Goal: Information Seeking & Learning: Learn about a topic

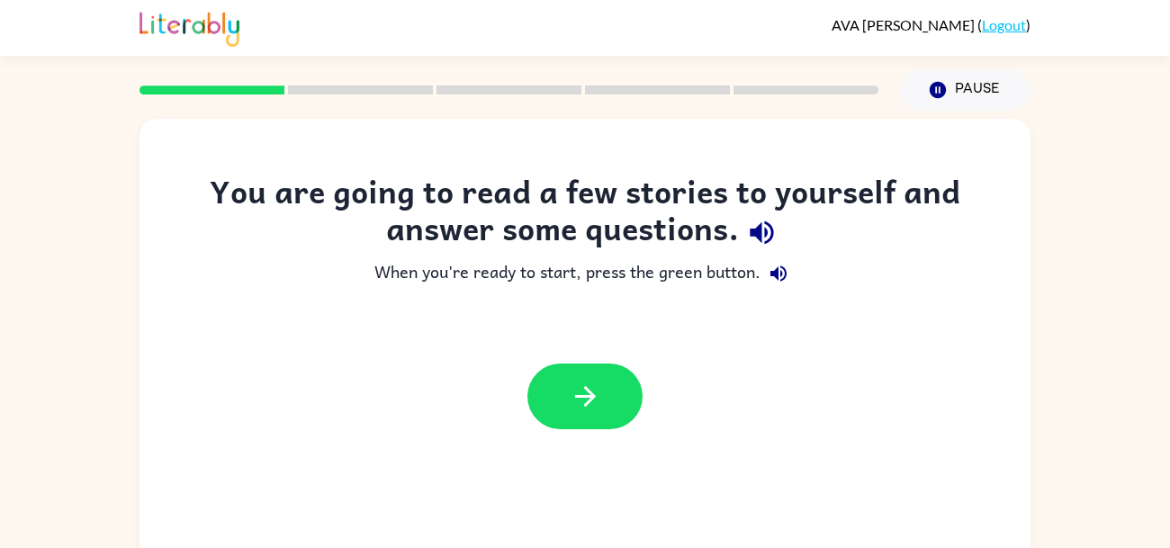
click at [553, 399] on button "button" at bounding box center [585, 397] width 115 height 66
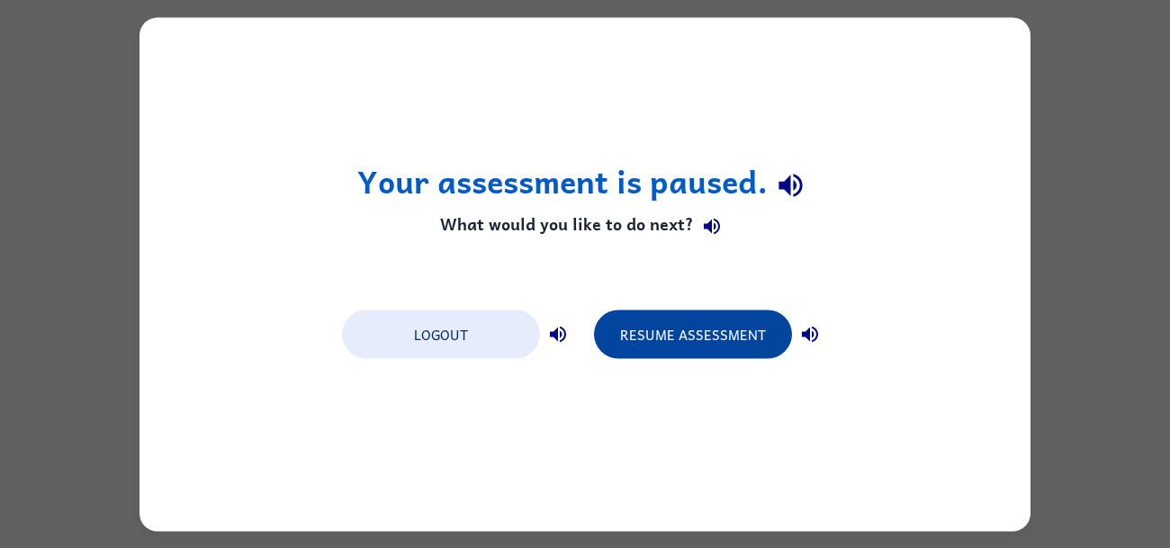
click at [677, 325] on button "Resume Assessment" at bounding box center [693, 334] width 198 height 49
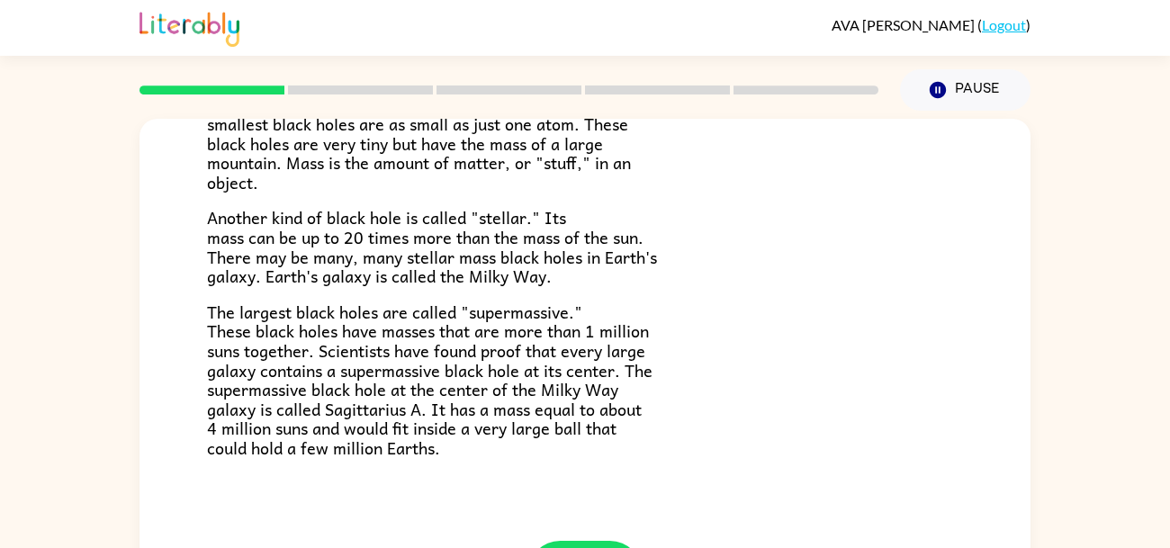
scroll to position [86, 0]
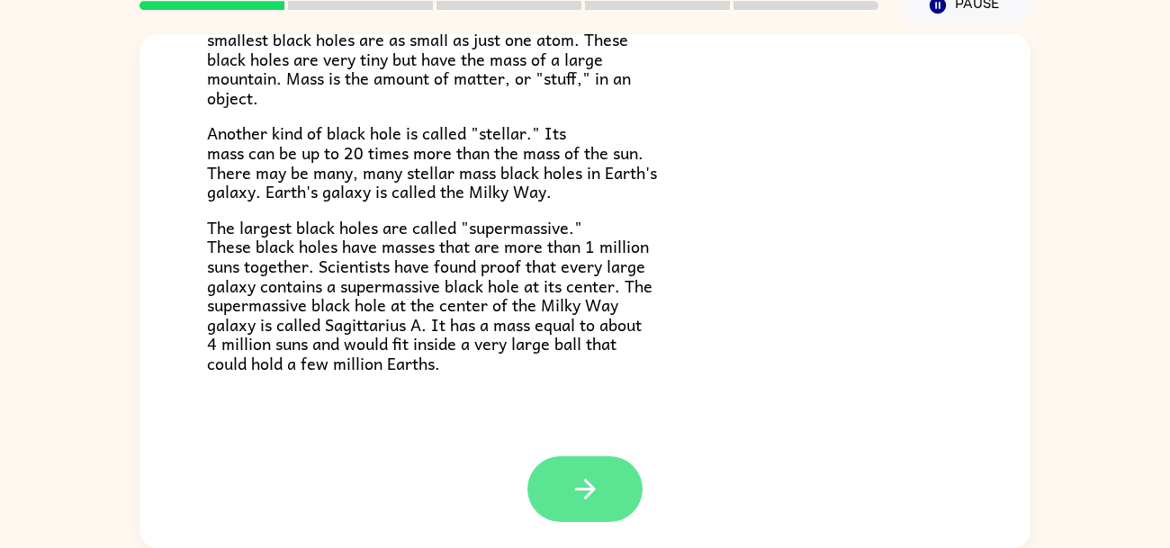
click at [576, 494] on icon "button" at bounding box center [586, 490] width 32 height 32
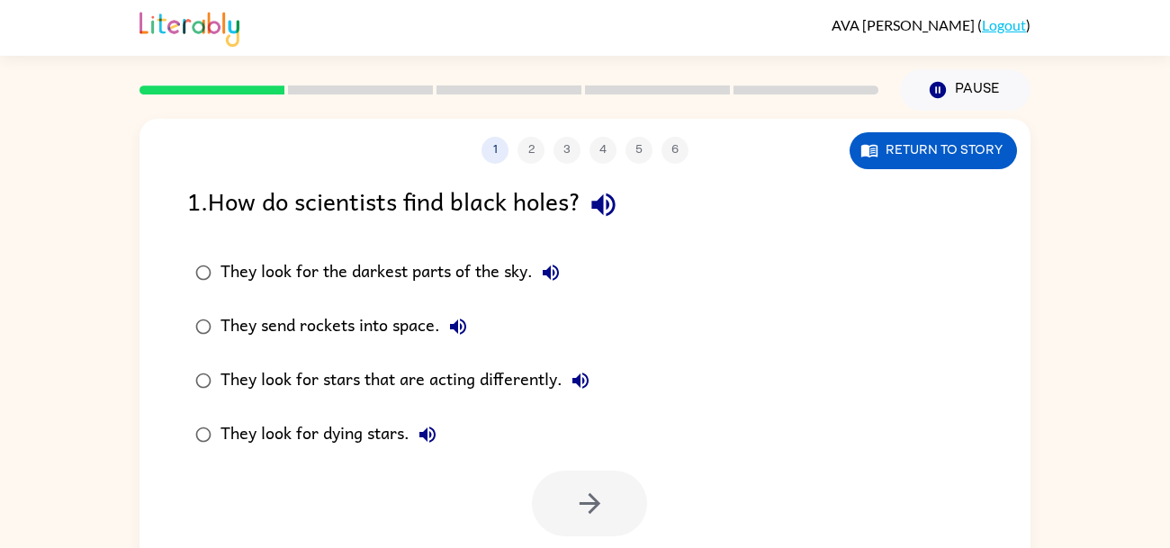
scroll to position [0, 0]
click at [930, 153] on button "Return to story" at bounding box center [933, 150] width 167 height 37
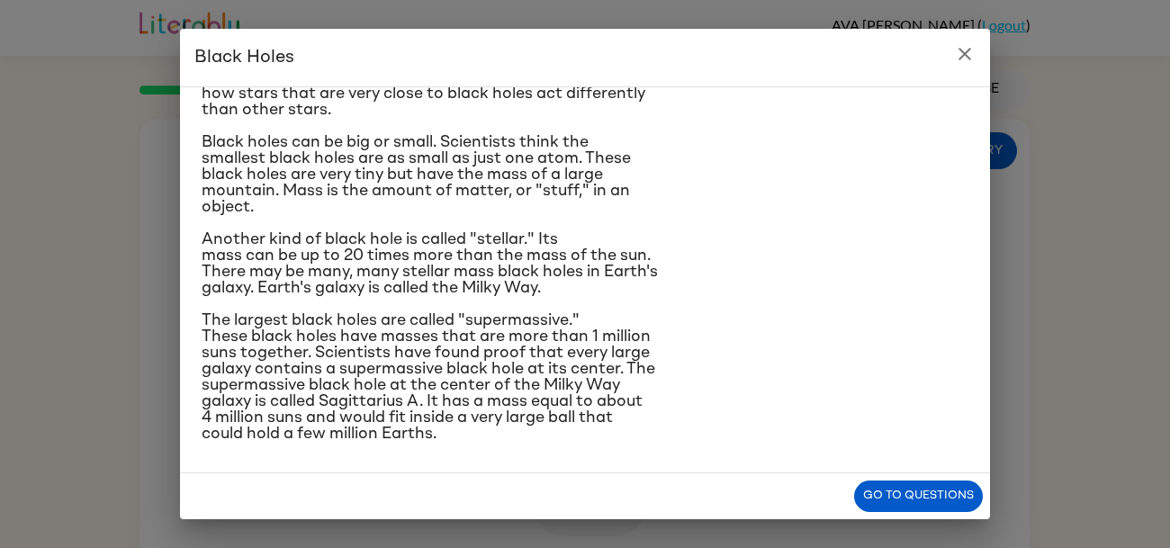
scroll to position [185, 0]
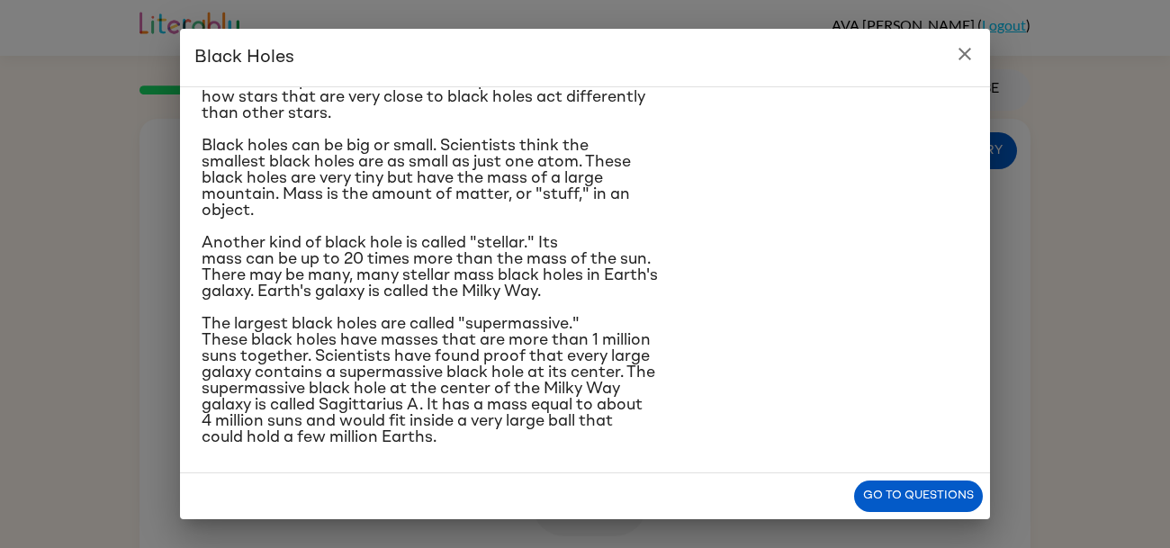
click at [934, 33] on h2 "Black Holes" at bounding box center [585, 58] width 810 height 58
click at [960, 49] on icon "close" at bounding box center [965, 54] width 13 height 13
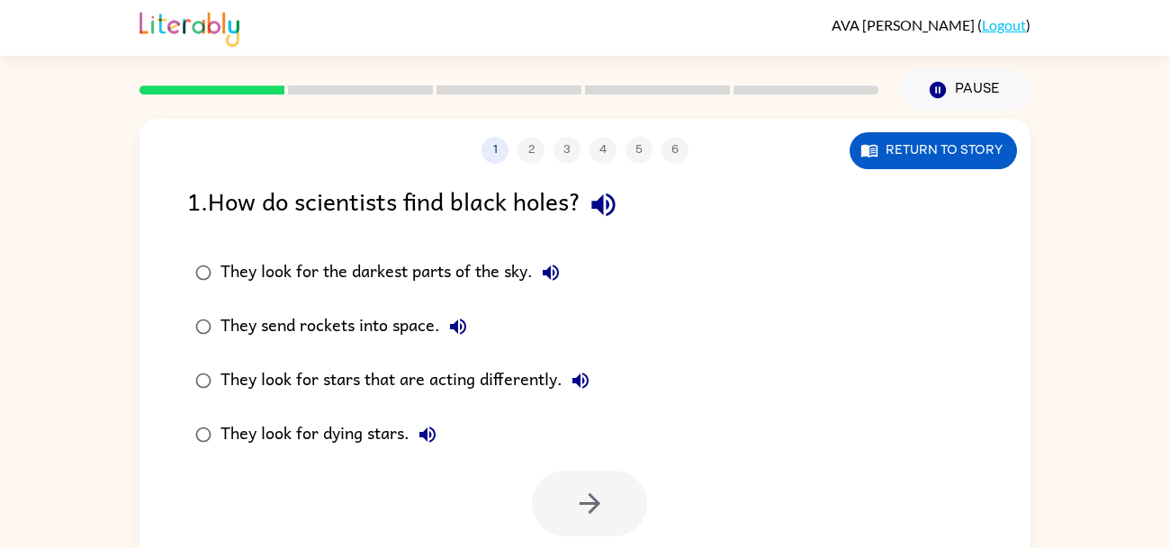
click at [444, 279] on div "They look for the darkest parts of the sky." at bounding box center [395, 273] width 348 height 36
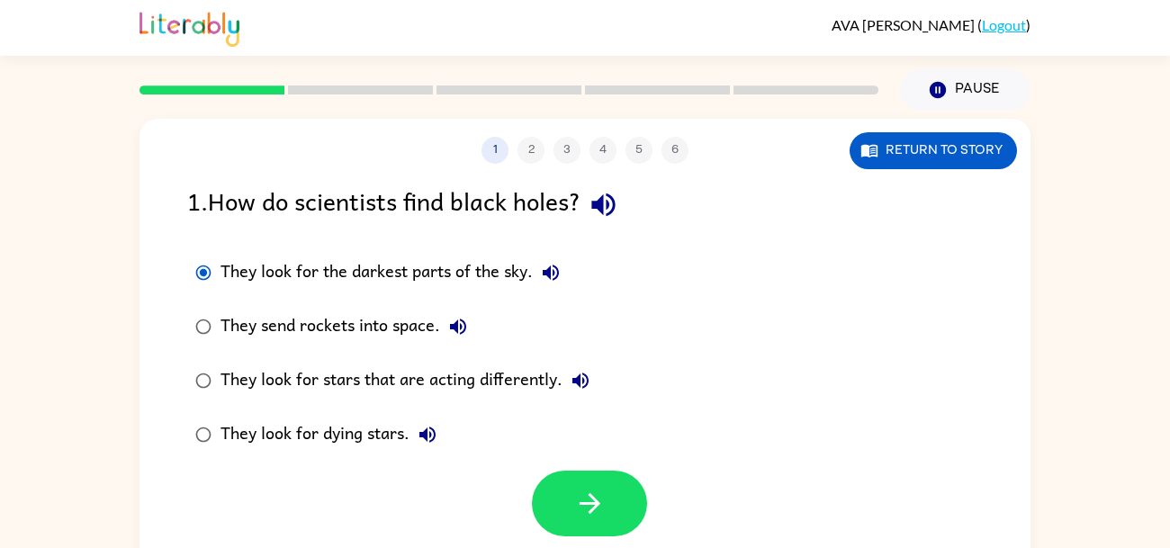
click at [926, 130] on div "1 2 3 4 5 6 Return to story" at bounding box center [585, 141] width 891 height 45
click at [930, 149] on button "Return to story" at bounding box center [933, 150] width 167 height 37
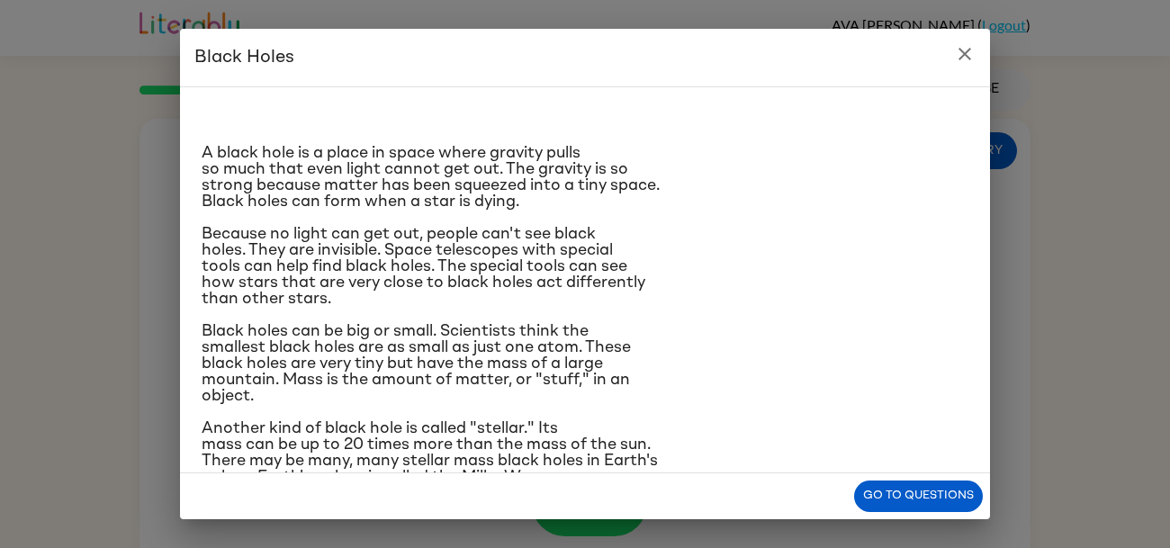
click at [989, 43] on h2 "Black Holes" at bounding box center [585, 58] width 810 height 58
click at [979, 48] on button "close" at bounding box center [965, 54] width 36 height 36
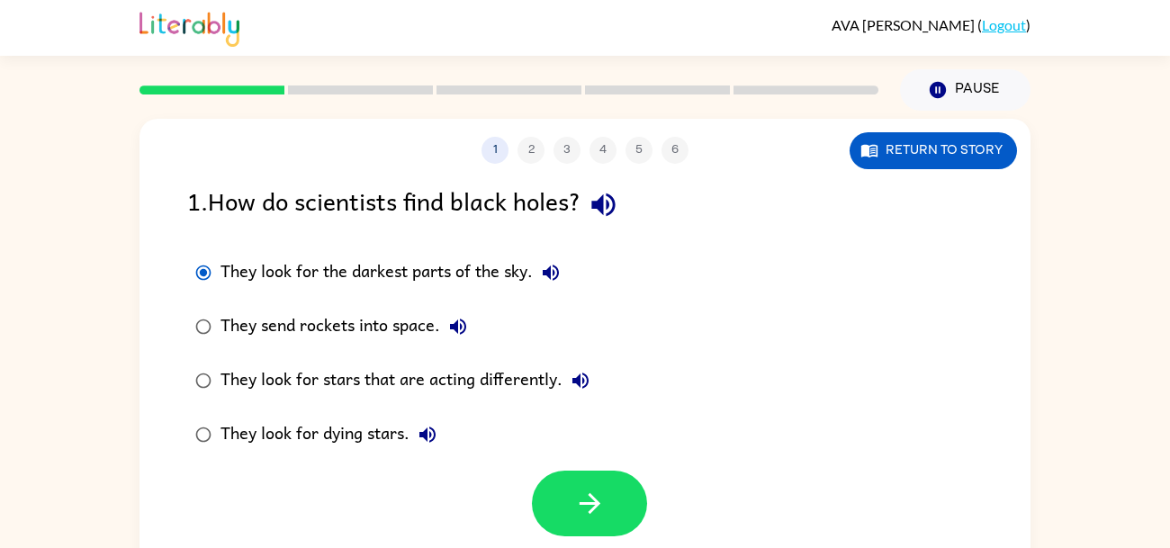
click at [334, 439] on div "They look for dying stars." at bounding box center [333, 435] width 225 height 36
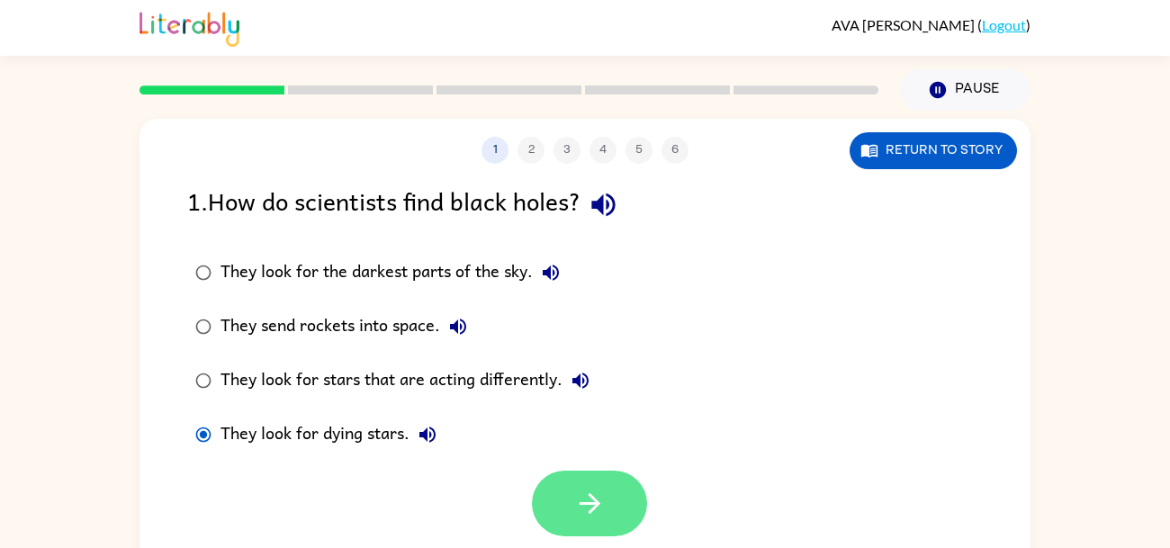
click at [556, 491] on button "button" at bounding box center [589, 504] width 115 height 66
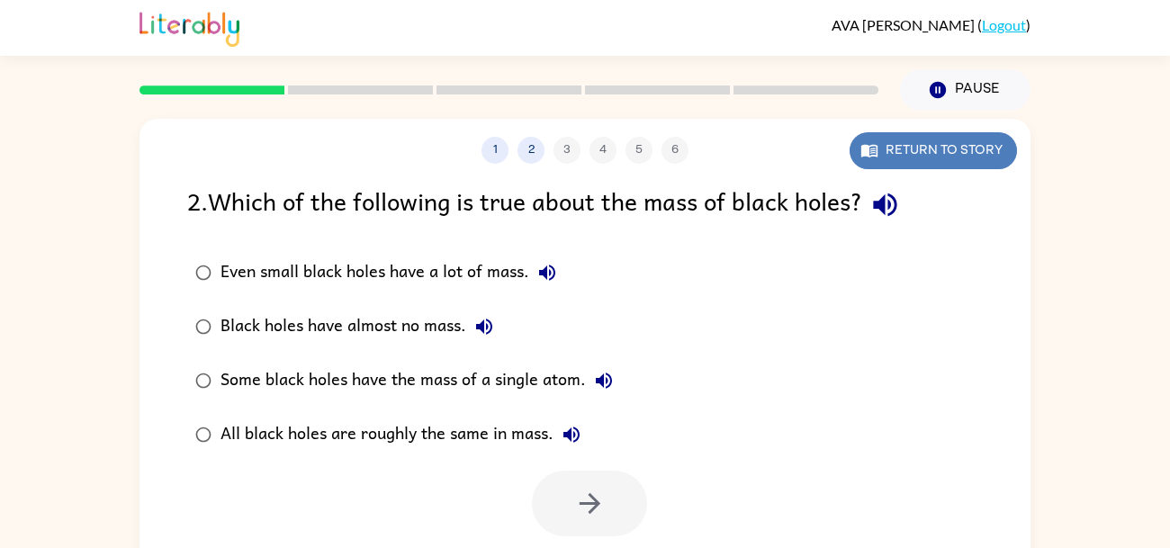
click at [900, 149] on button "Return to story" at bounding box center [933, 150] width 167 height 37
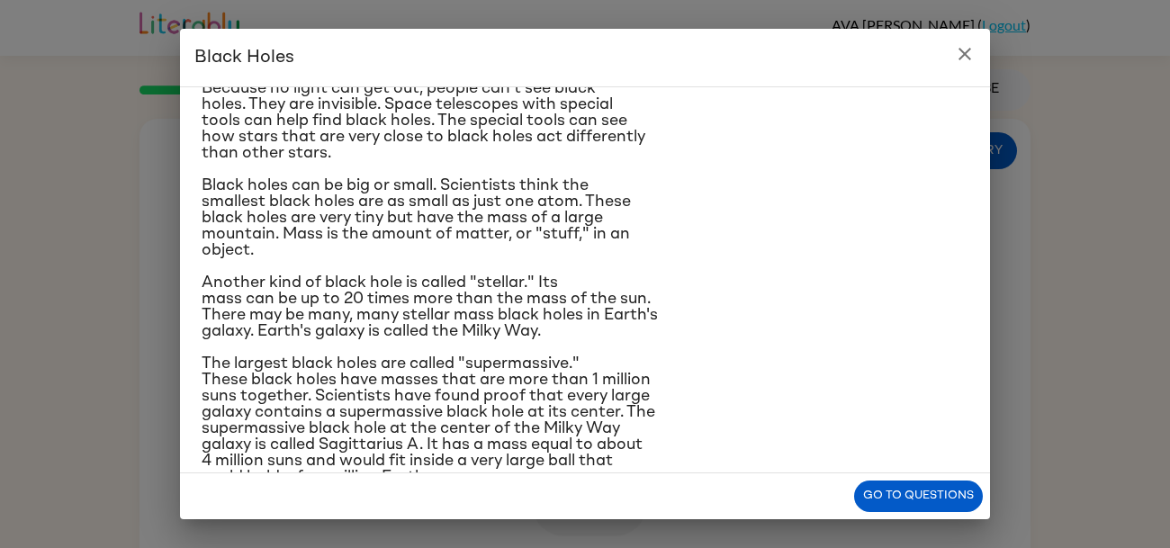
scroll to position [143, 0]
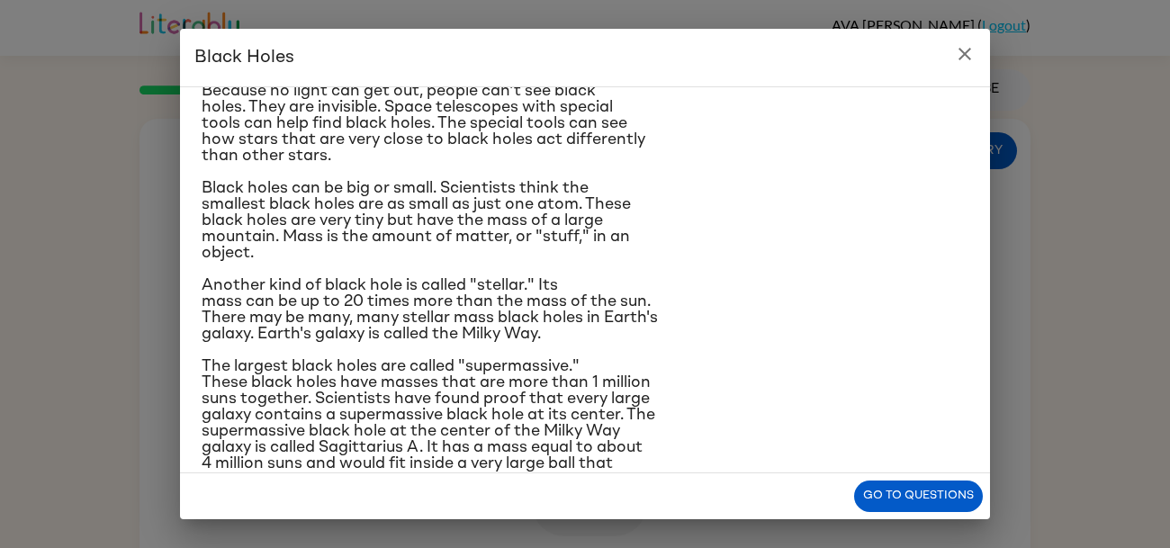
click at [964, 50] on icon "close" at bounding box center [965, 54] width 22 height 22
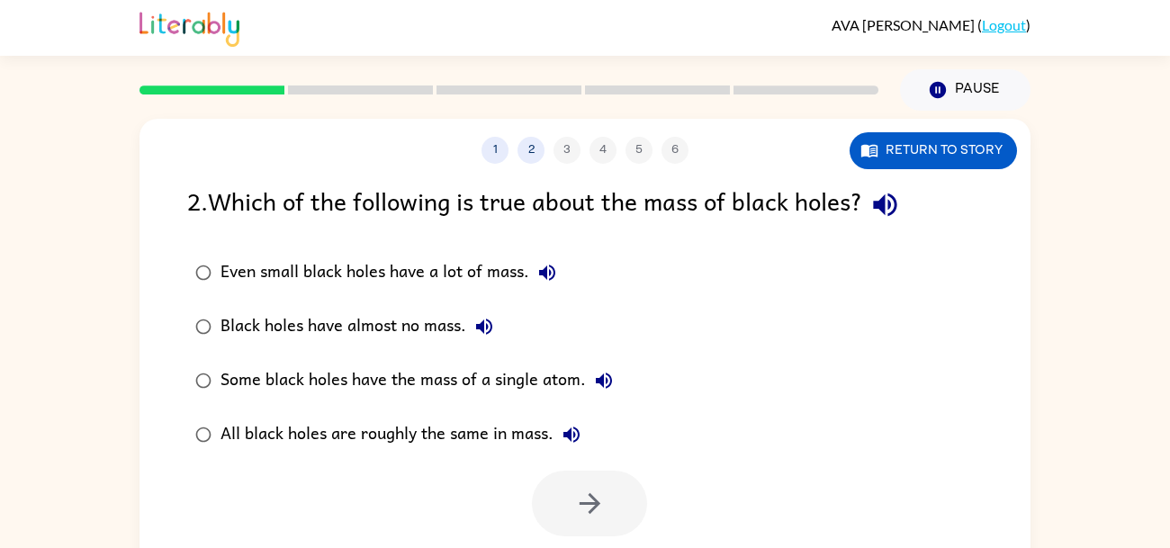
click at [266, 438] on div "All black holes are roughly the same in mass." at bounding box center [405, 435] width 369 height 36
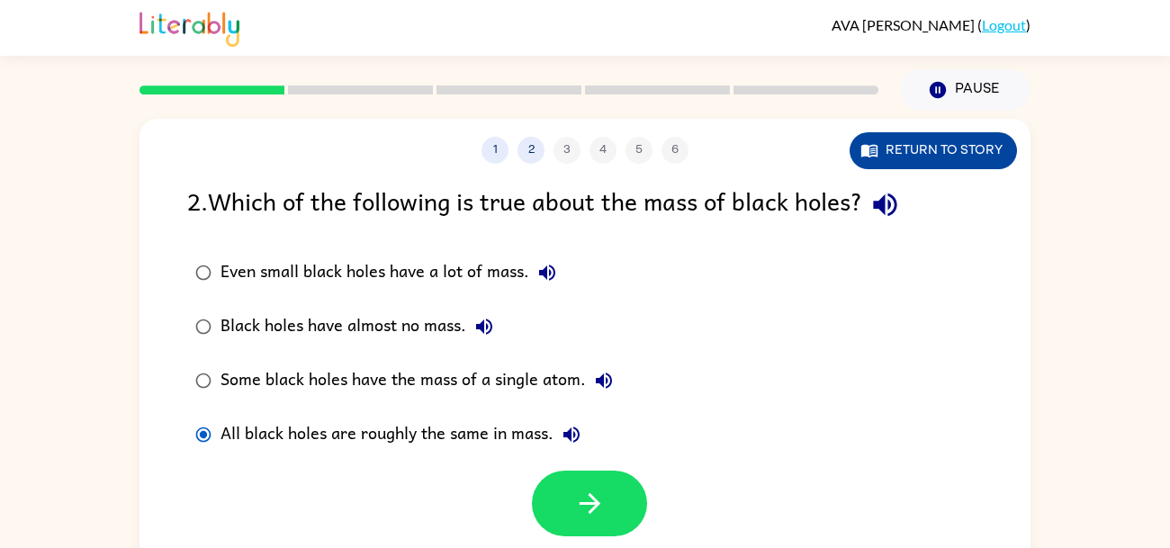
click at [885, 132] on button "Return to story" at bounding box center [933, 150] width 167 height 37
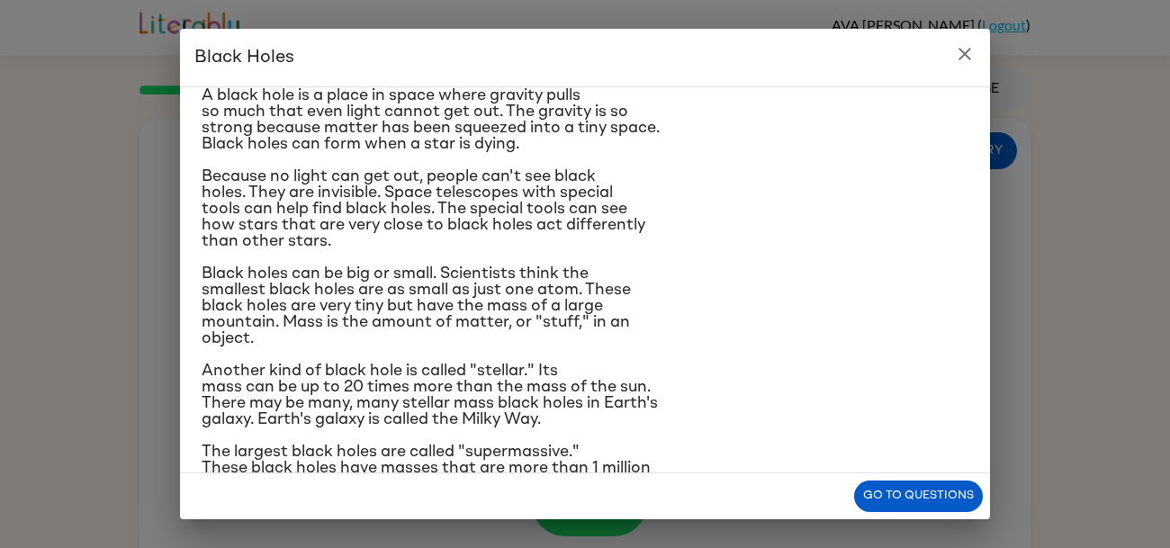
scroll to position [59, 0]
click at [966, 50] on icon "close" at bounding box center [965, 54] width 22 height 22
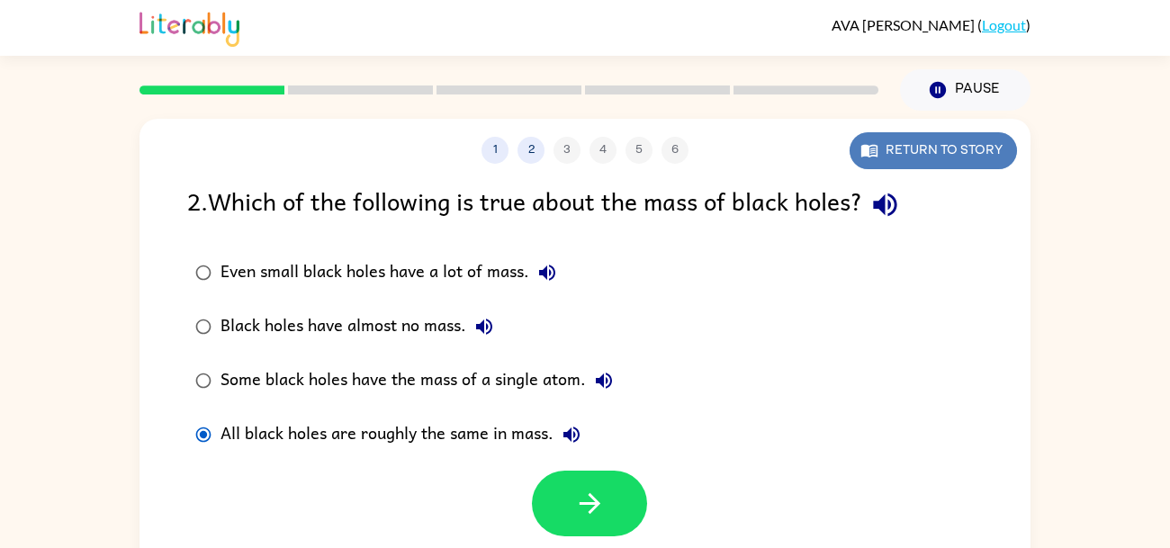
click at [963, 159] on button "Return to story" at bounding box center [933, 150] width 167 height 37
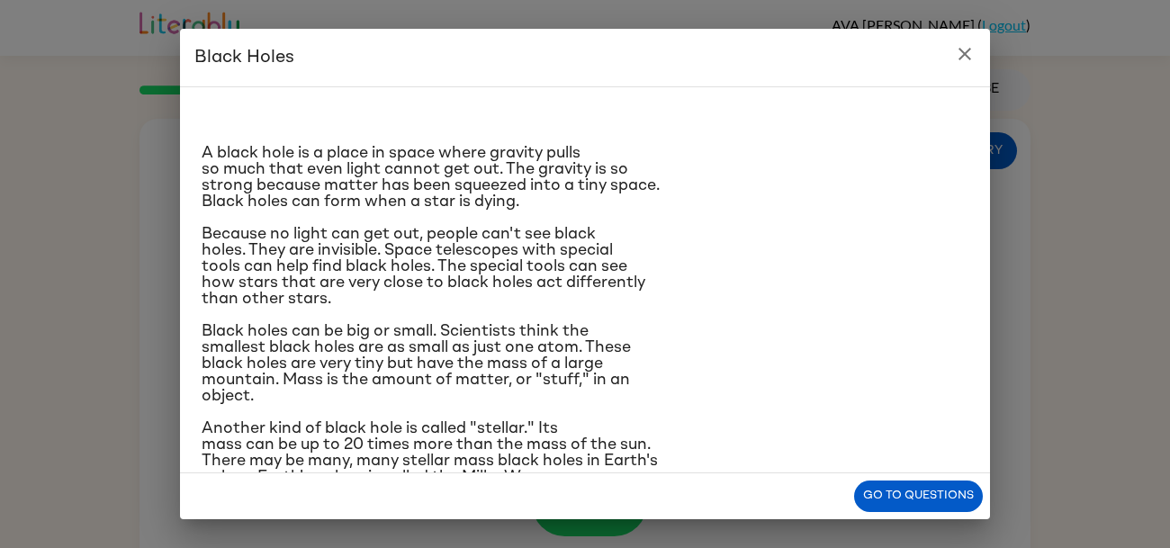
click at [964, 61] on icon "close" at bounding box center [965, 54] width 22 height 22
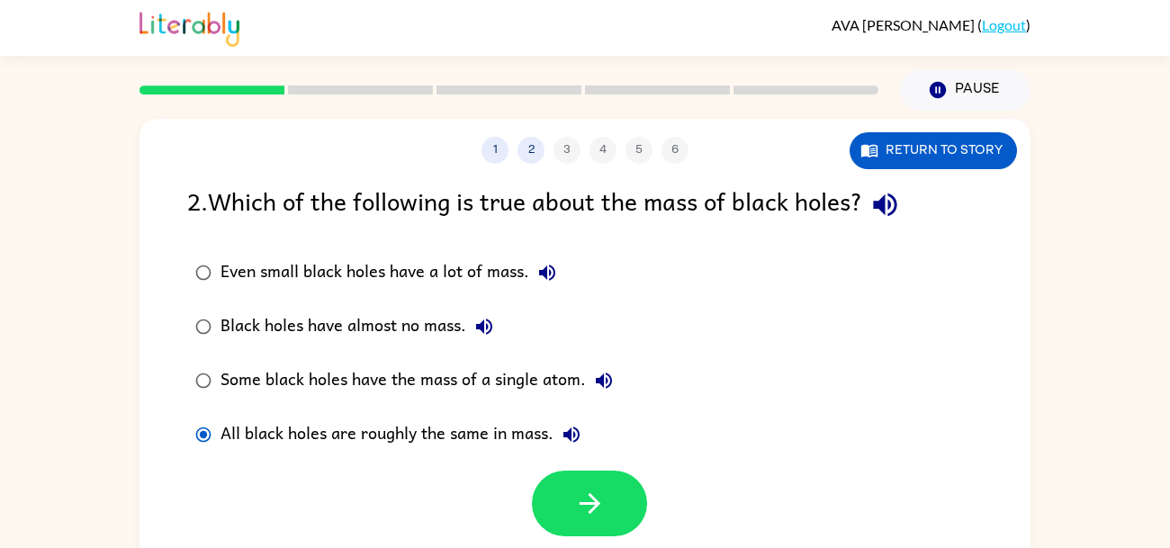
click at [957, 131] on div "1 2 3 4 5 6 Return to story" at bounding box center [585, 141] width 891 height 45
click at [867, 176] on div "1 2 3 4 5 6 Return to story 2 . Which of the following is true about the mass o…" at bounding box center [585, 376] width 891 height 514
click at [888, 146] on button "Return to story" at bounding box center [933, 150] width 167 height 37
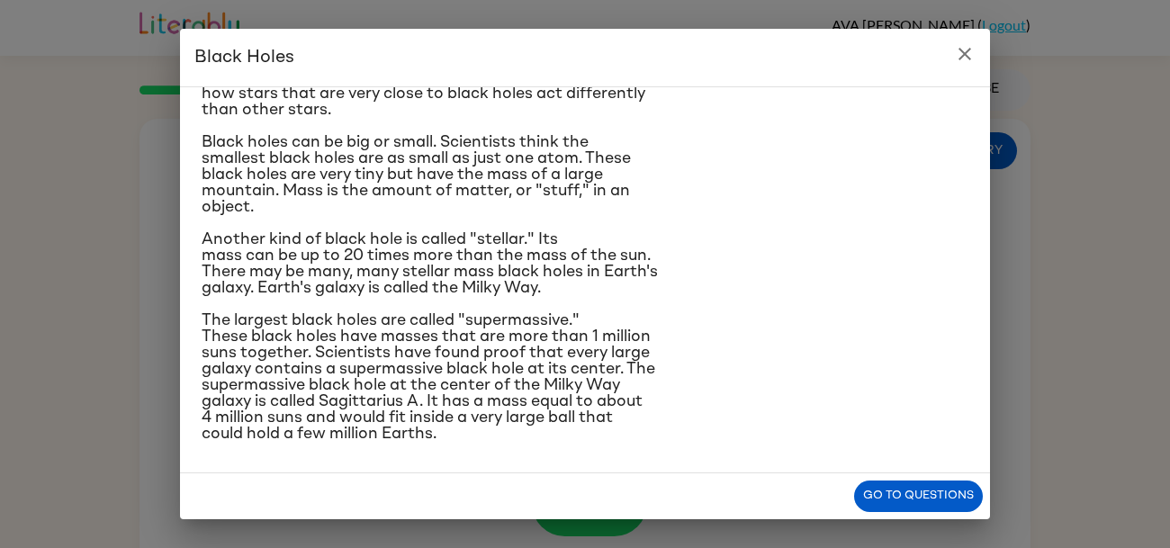
scroll to position [177, 0]
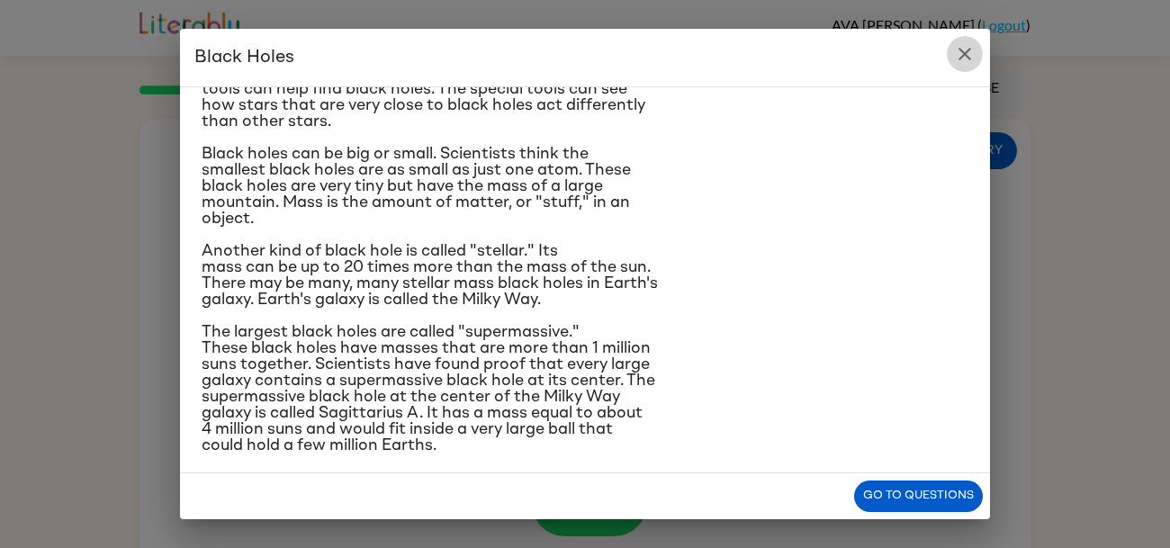
click at [978, 50] on button "close" at bounding box center [965, 54] width 36 height 36
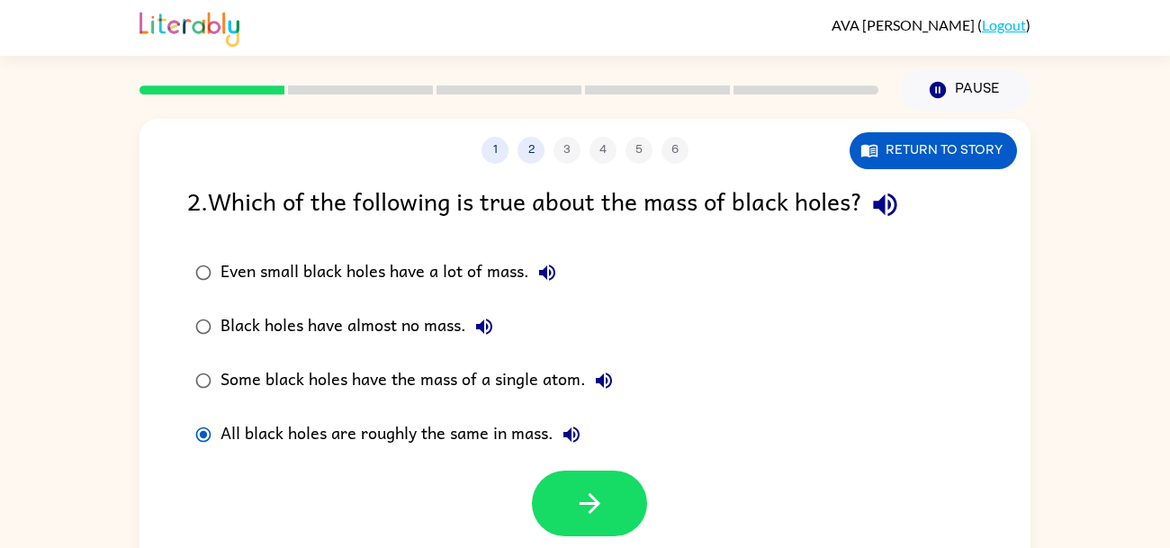
click at [401, 264] on div "Even small black holes have a lot of mass." at bounding box center [393, 273] width 345 height 36
click at [440, 275] on div "Even small black holes have a lot of mass." at bounding box center [393, 273] width 345 height 36
click at [429, 439] on div "All black holes are roughly the same in mass." at bounding box center [405, 435] width 369 height 36
click at [572, 497] on button "button" at bounding box center [589, 504] width 115 height 66
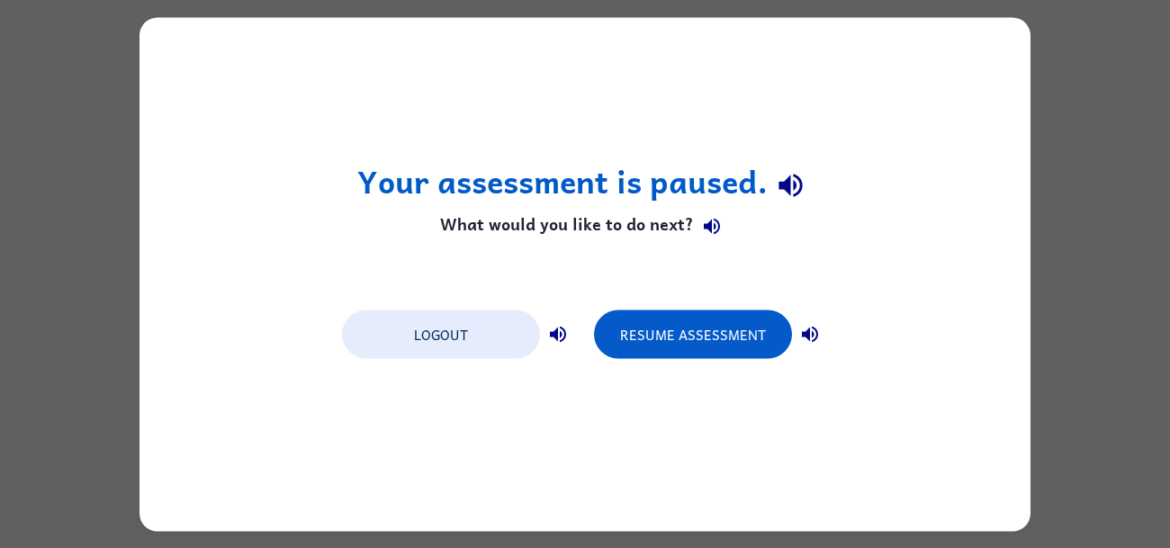
scroll to position [0, 0]
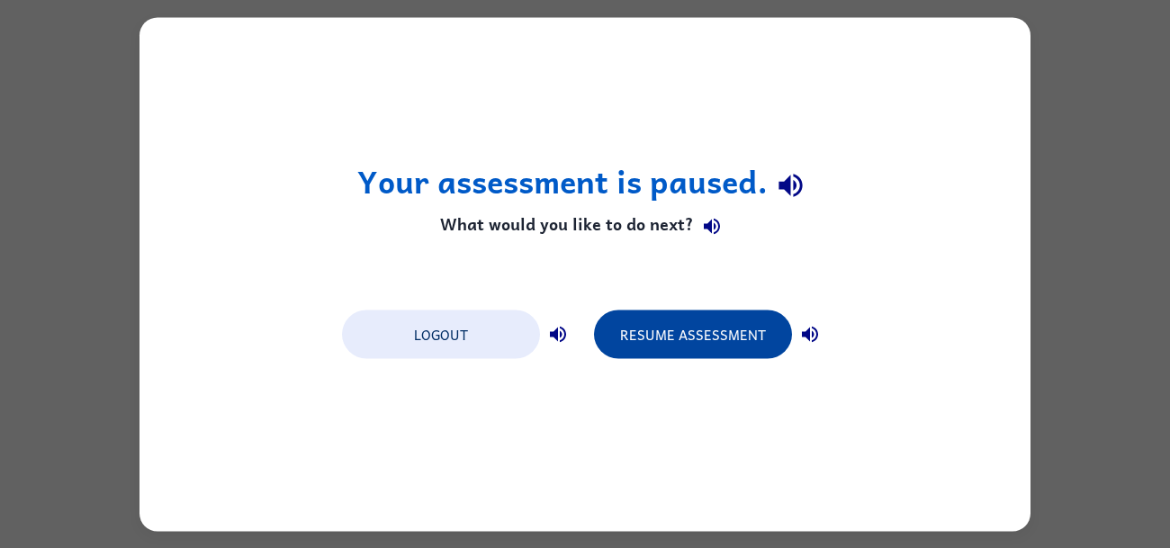
click at [683, 314] on button "Resume Assessment" at bounding box center [693, 334] width 198 height 49
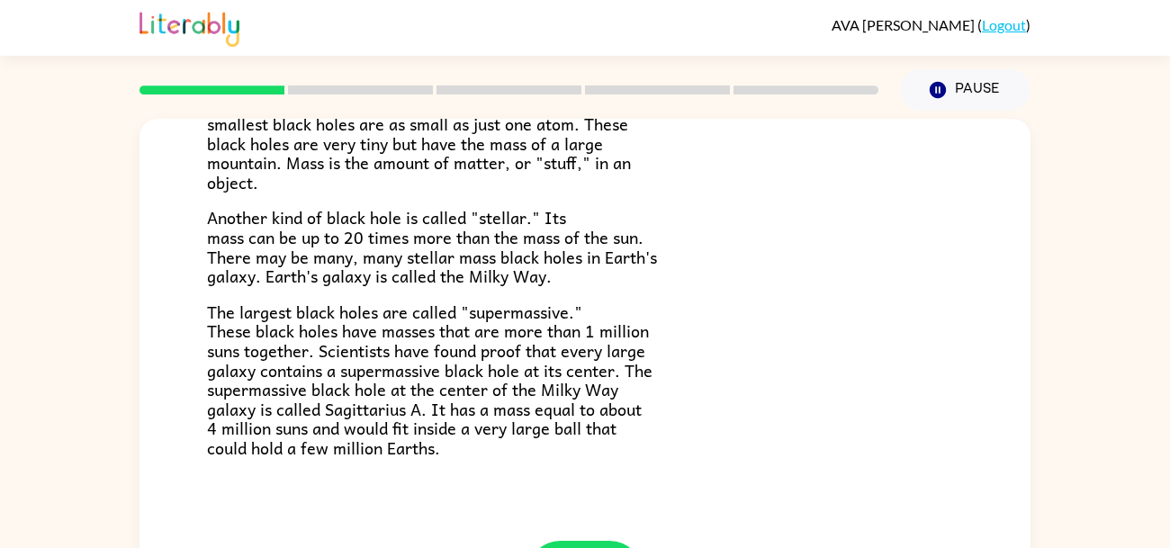
scroll to position [86, 0]
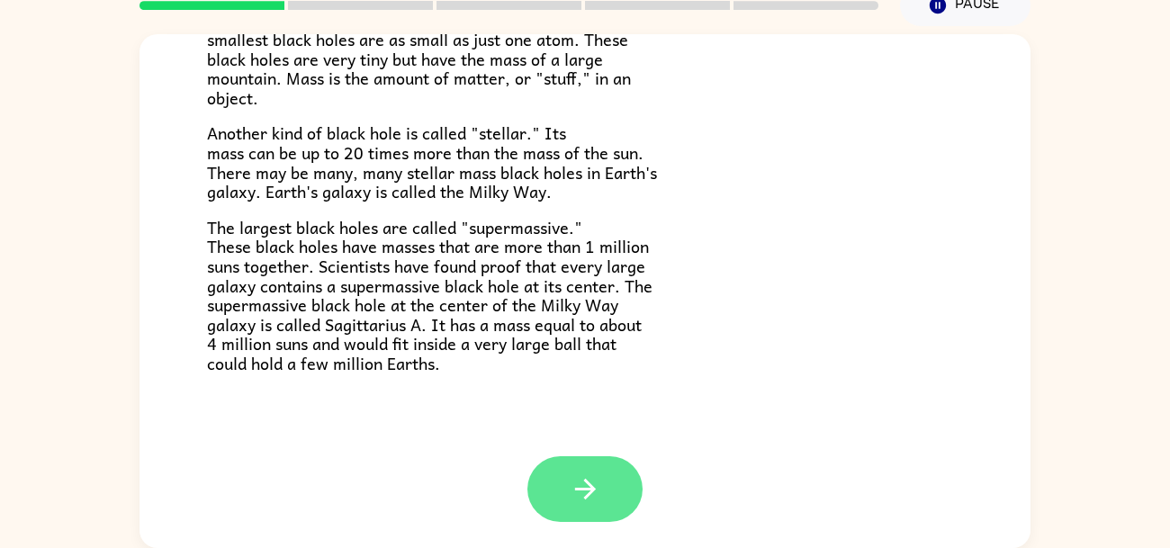
click at [594, 494] on icon "button" at bounding box center [586, 490] width 32 height 32
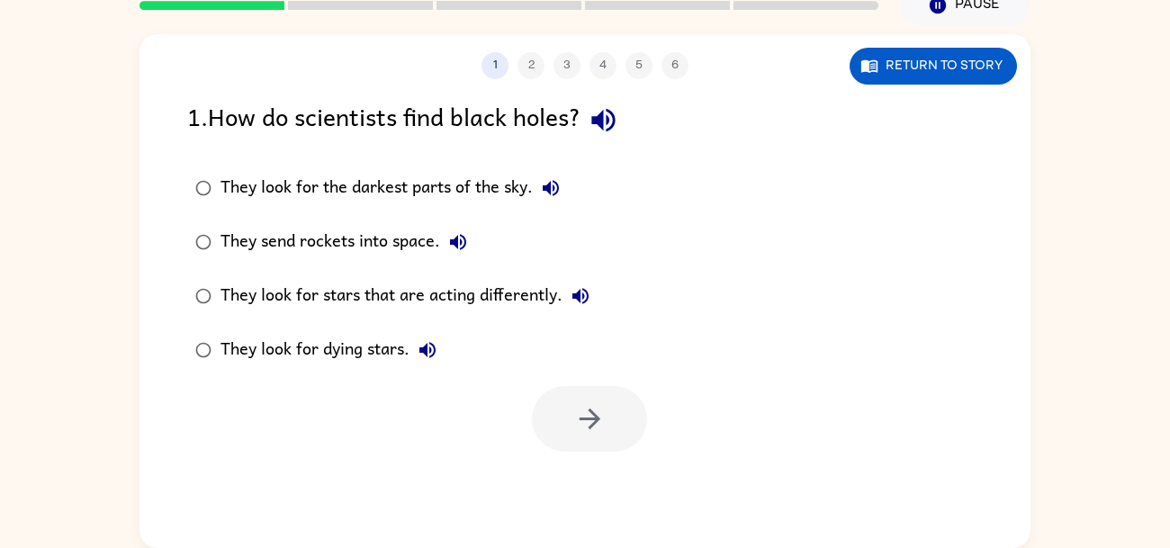
scroll to position [0, 0]
click at [316, 337] on div "They look for dying stars." at bounding box center [333, 350] width 225 height 36
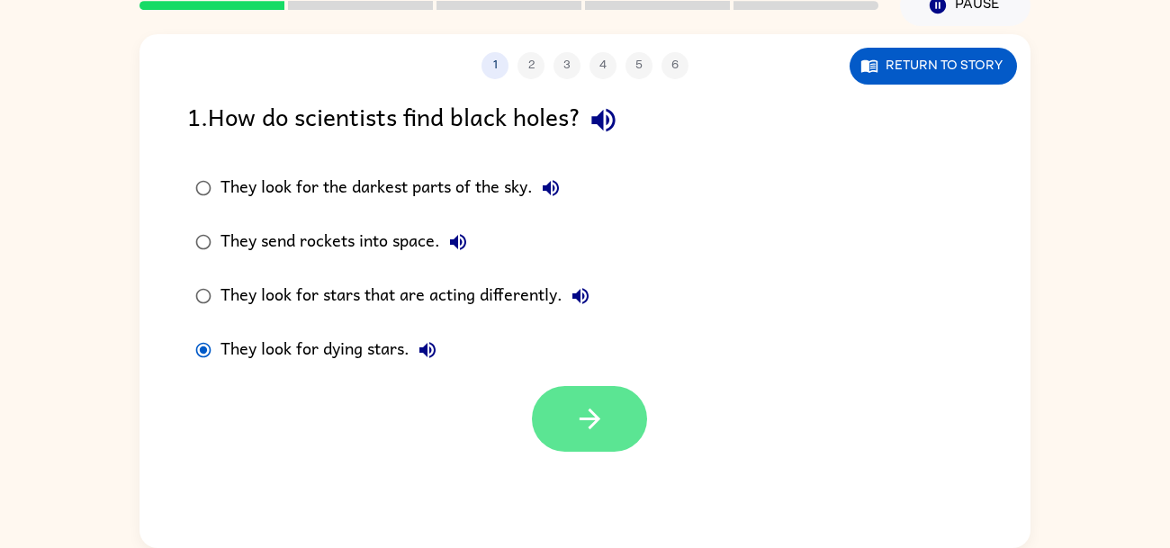
click at [642, 413] on button "button" at bounding box center [589, 419] width 115 height 66
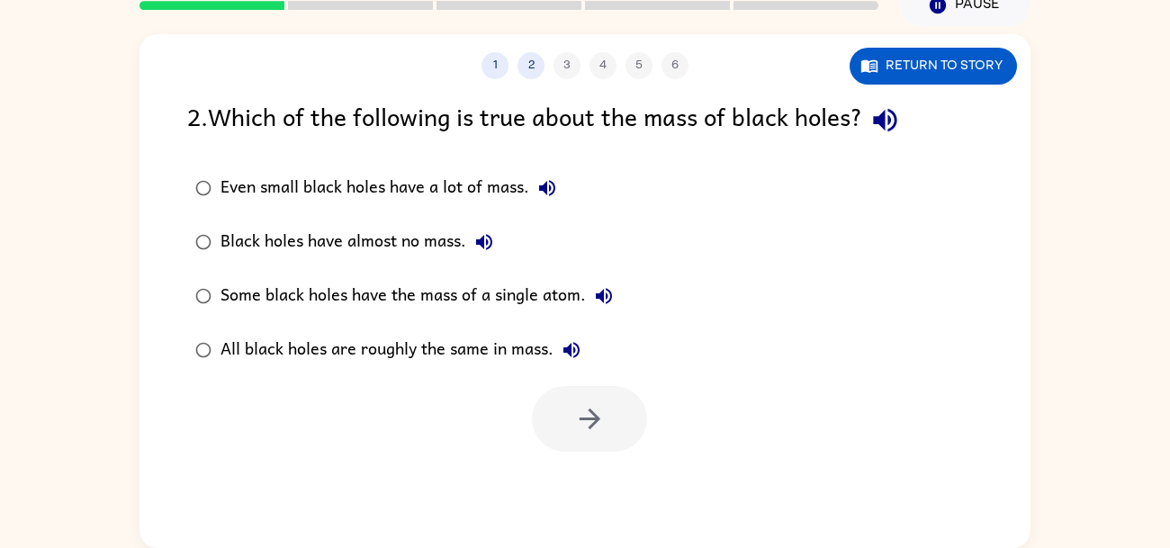
click at [514, 337] on div "All black holes are roughly the same in mass." at bounding box center [405, 350] width 369 height 36
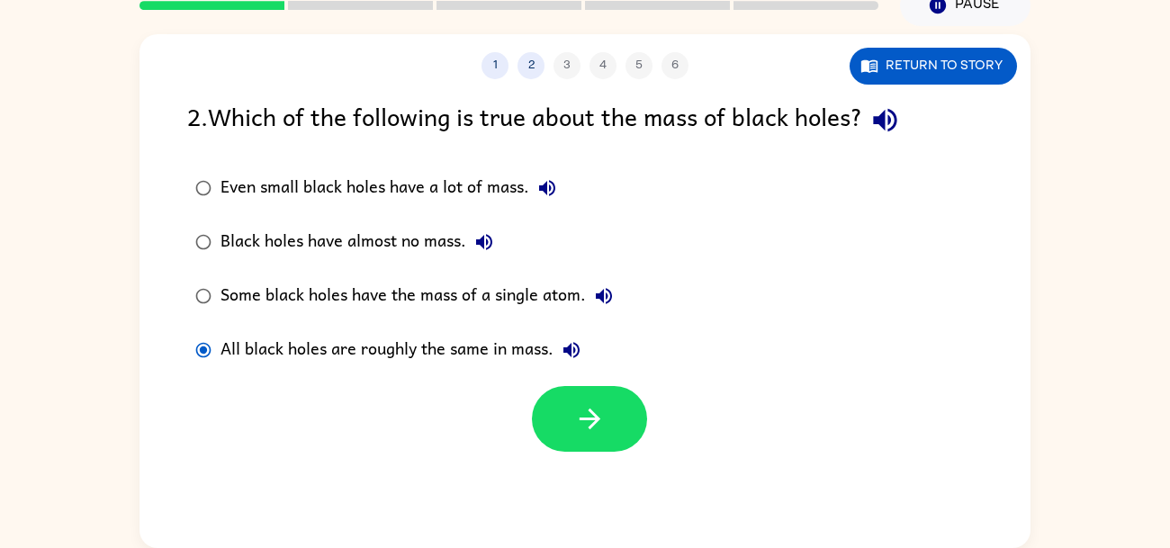
click at [456, 201] on div "Even small black holes have a lot of mass." at bounding box center [393, 188] width 345 height 36
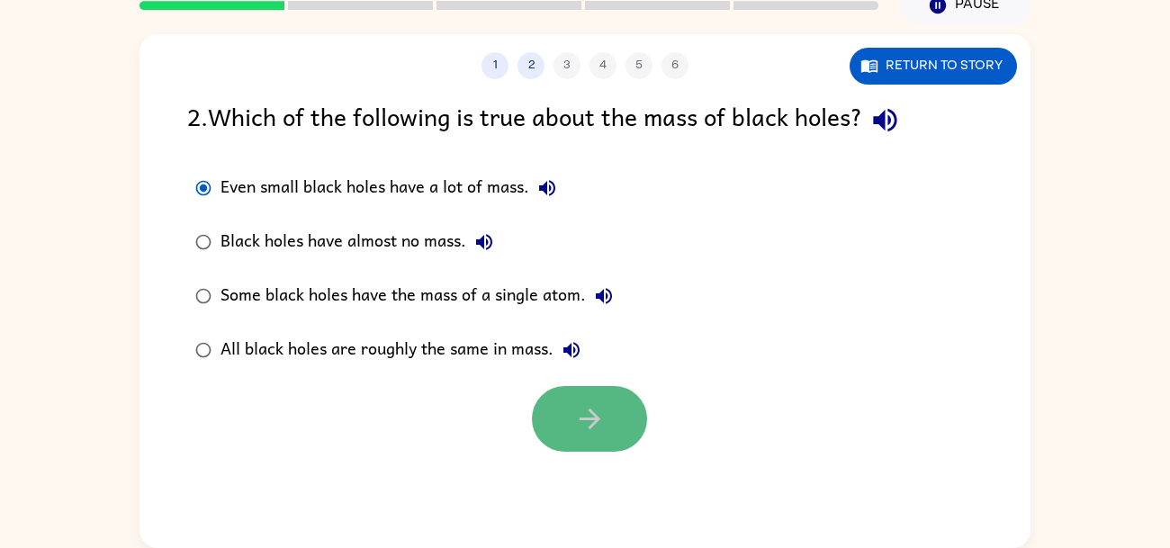
click at [555, 401] on button "button" at bounding box center [589, 419] width 115 height 66
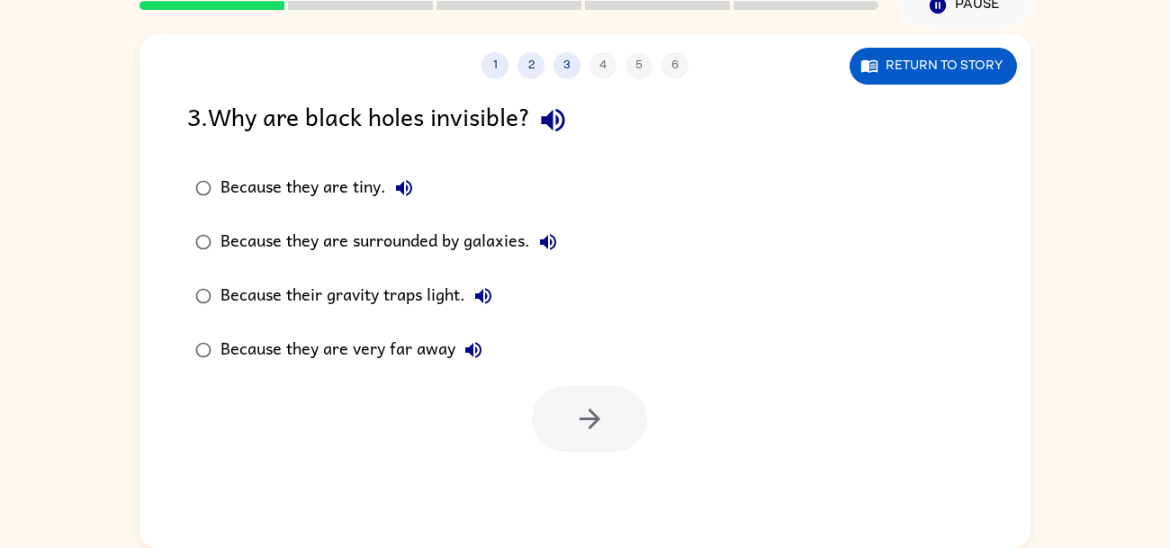
click at [423, 311] on div "Because their gravity traps light." at bounding box center [361, 296] width 281 height 36
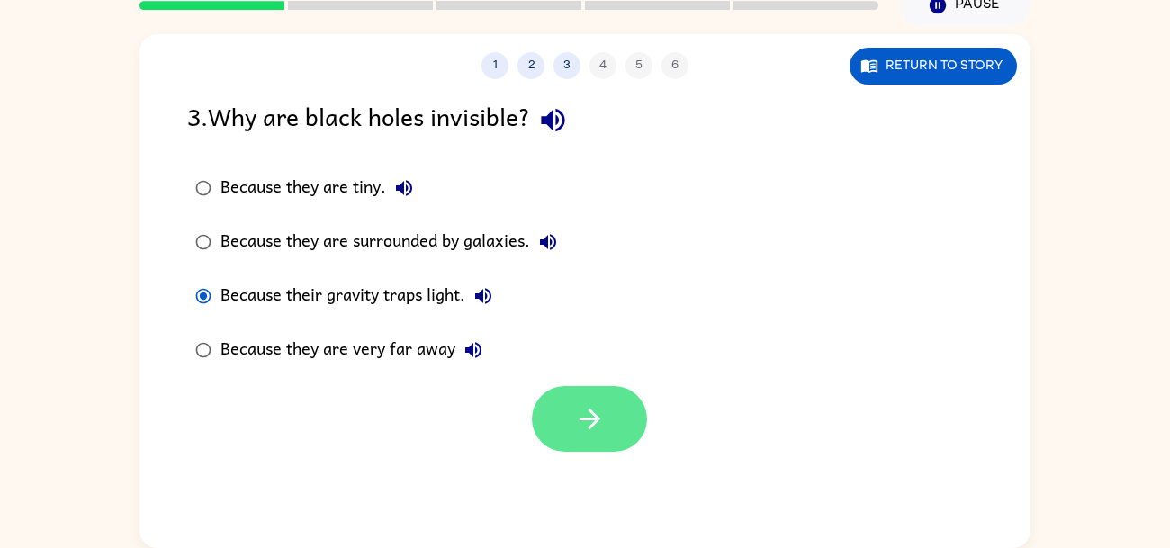
click at [585, 415] on icon "button" at bounding box center [590, 419] width 32 height 32
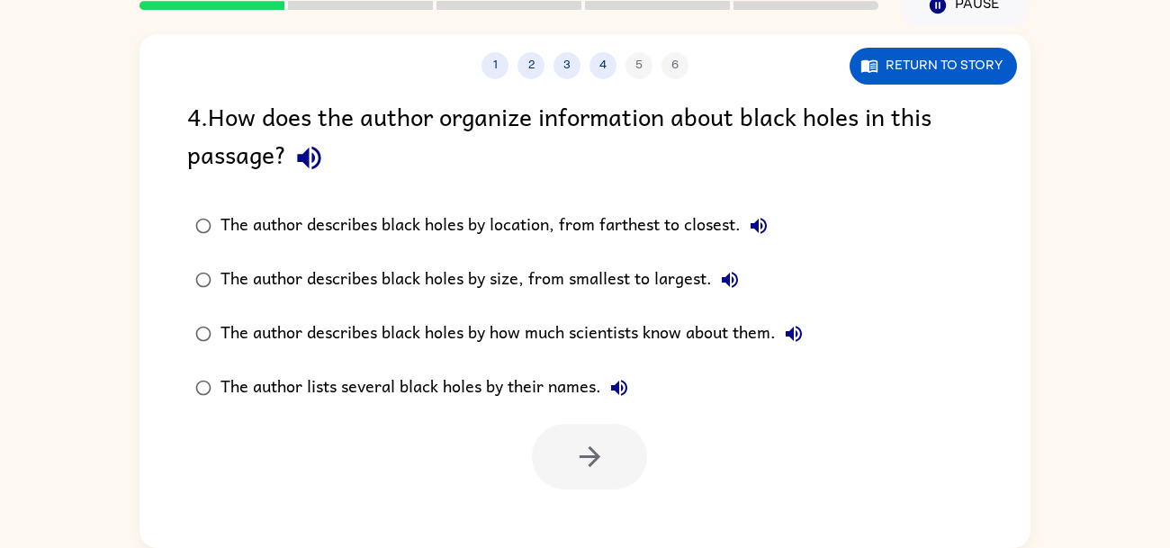
click at [663, 313] on label "The author describes black holes by how much scientists know about them." at bounding box center [499, 334] width 644 height 54
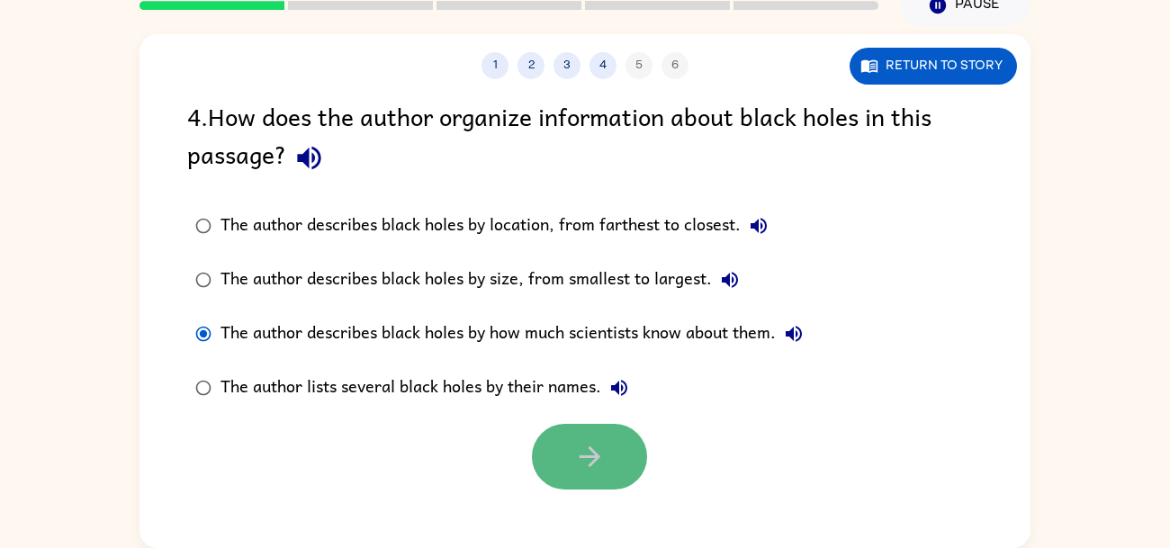
click at [579, 436] on button "button" at bounding box center [589, 457] width 115 height 66
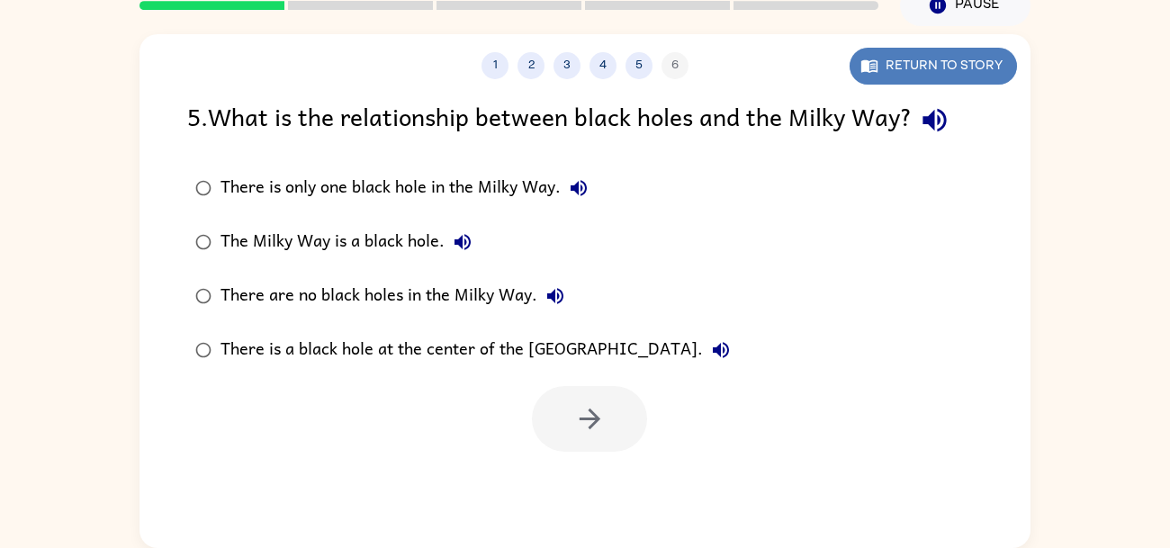
click at [898, 66] on button "Return to story" at bounding box center [933, 66] width 167 height 37
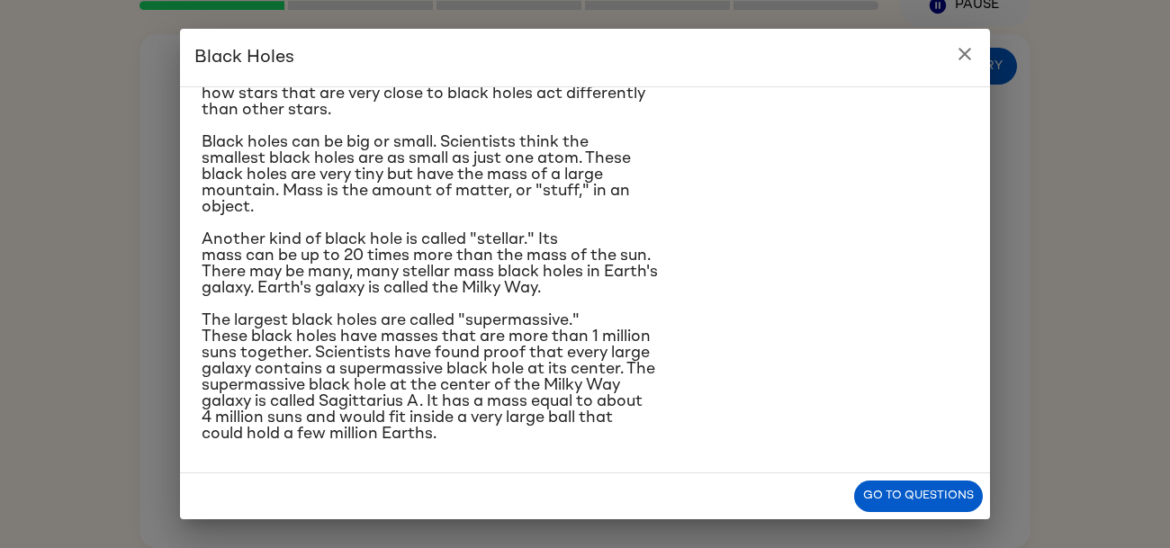
scroll to position [188, 0]
click at [986, 56] on h2 "Black Holes" at bounding box center [585, 58] width 810 height 58
click at [977, 67] on h2 "Black Holes" at bounding box center [585, 58] width 810 height 58
click at [966, 62] on icon "close" at bounding box center [965, 54] width 22 height 22
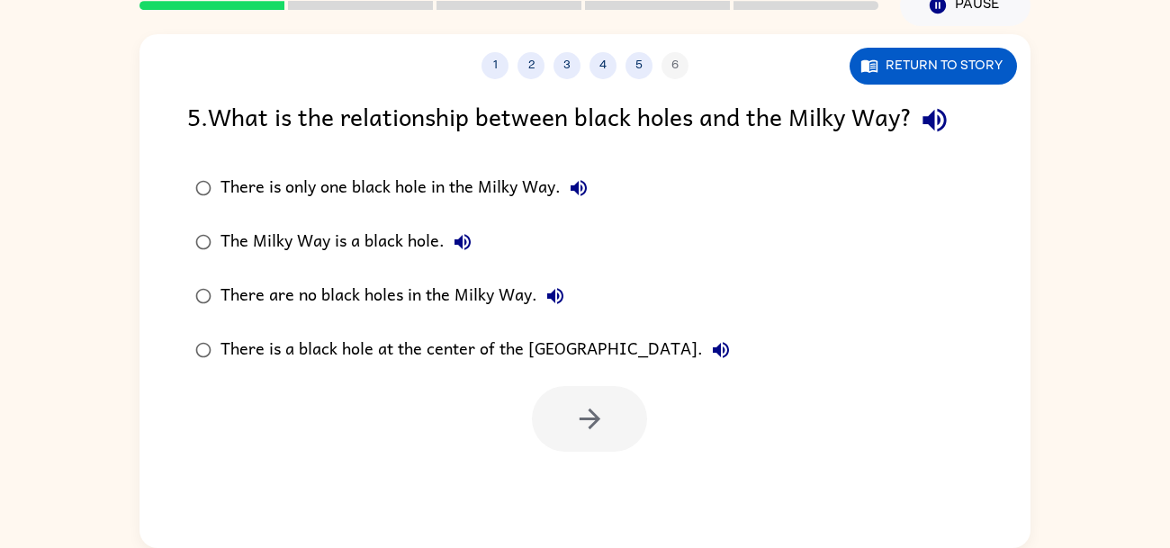
click at [527, 323] on label "There is a black hole at the center of the [GEOGRAPHIC_DATA]." at bounding box center [462, 350] width 571 height 54
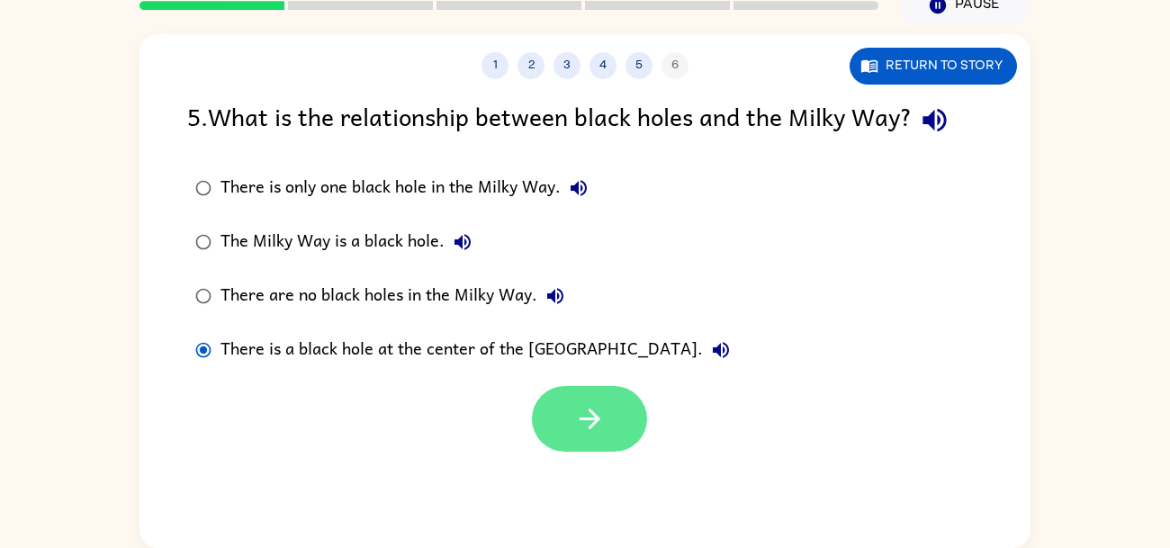
click at [565, 404] on button "button" at bounding box center [589, 419] width 115 height 66
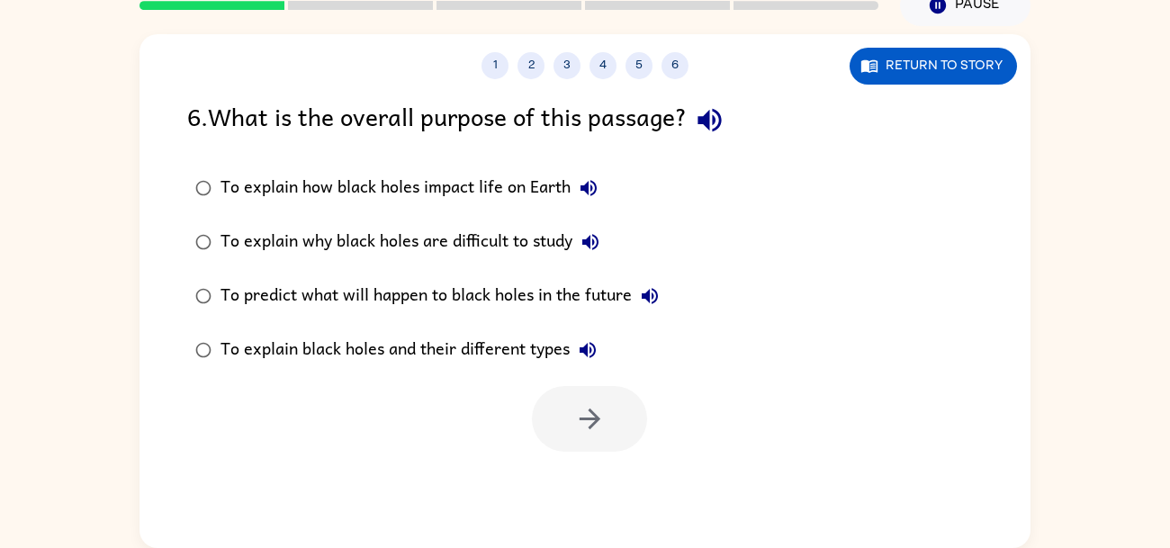
click at [450, 248] on div "To explain why black holes are difficult to study" at bounding box center [415, 242] width 388 height 36
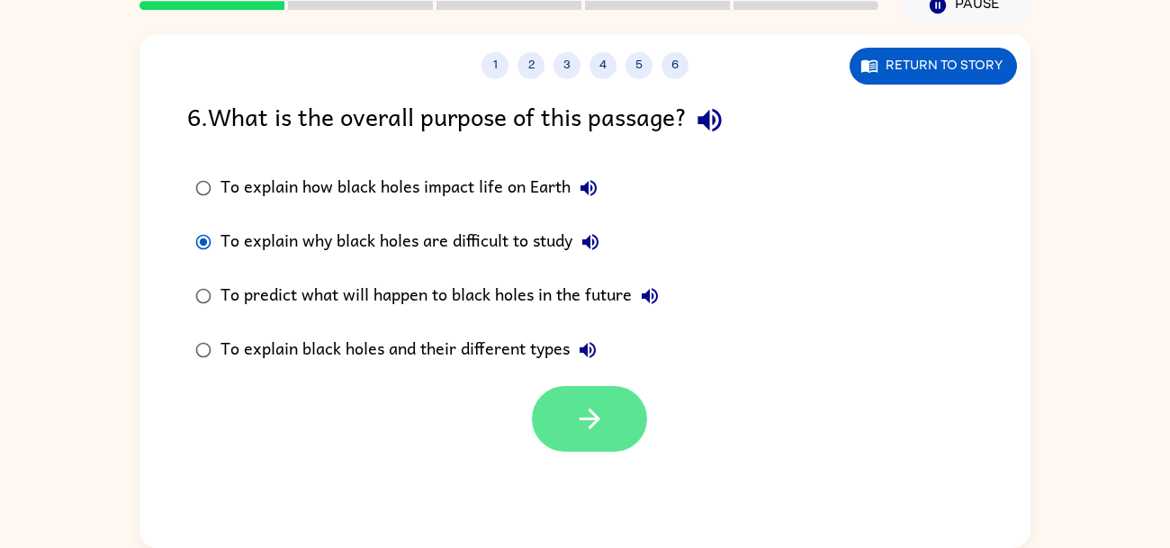
click at [564, 438] on button "button" at bounding box center [589, 419] width 115 height 66
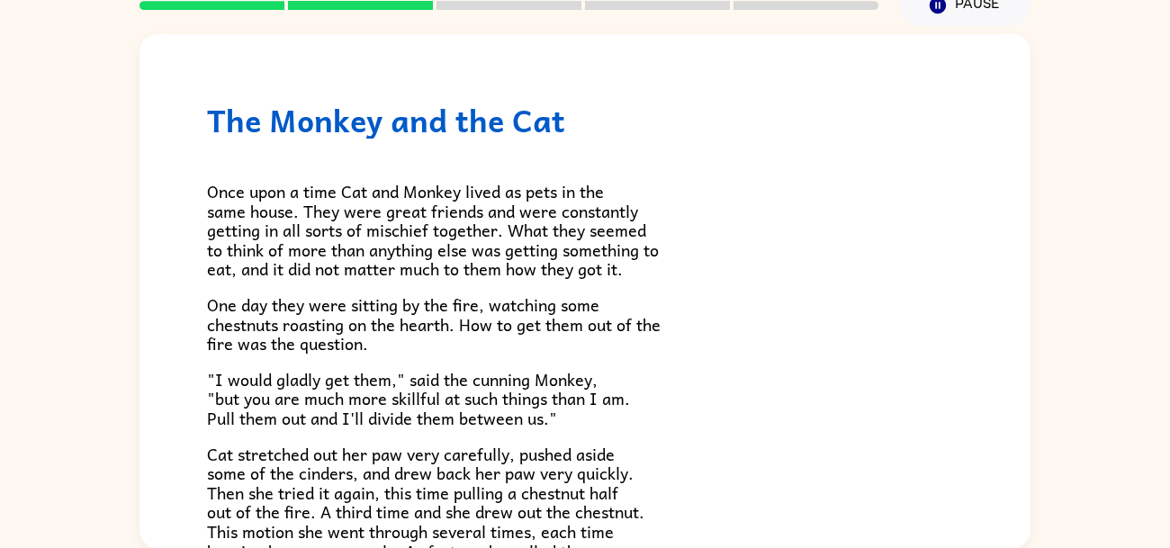
scroll to position [302, 0]
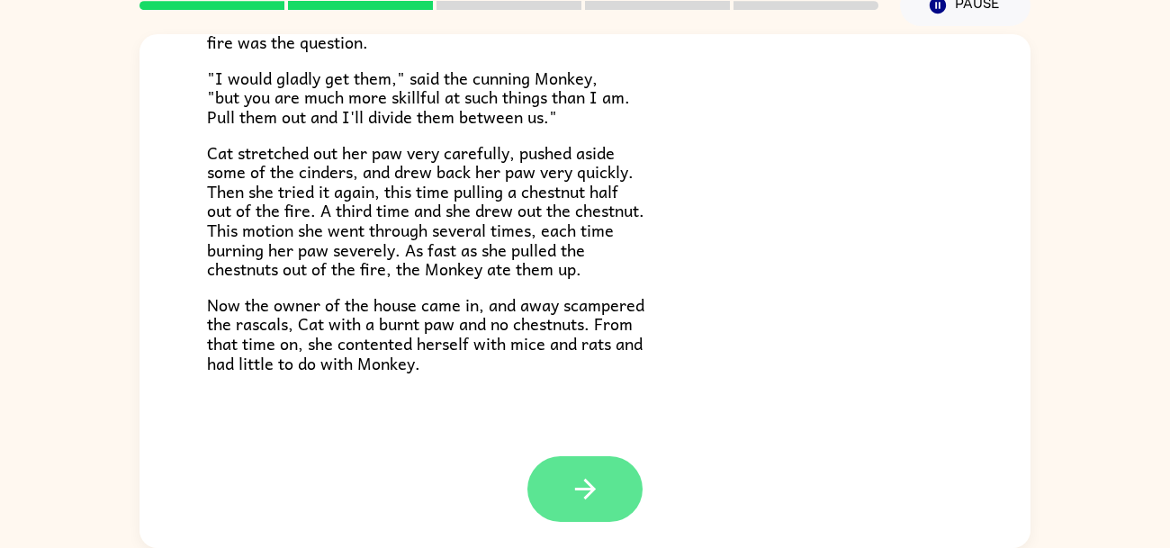
click at [606, 504] on button "button" at bounding box center [585, 489] width 115 height 66
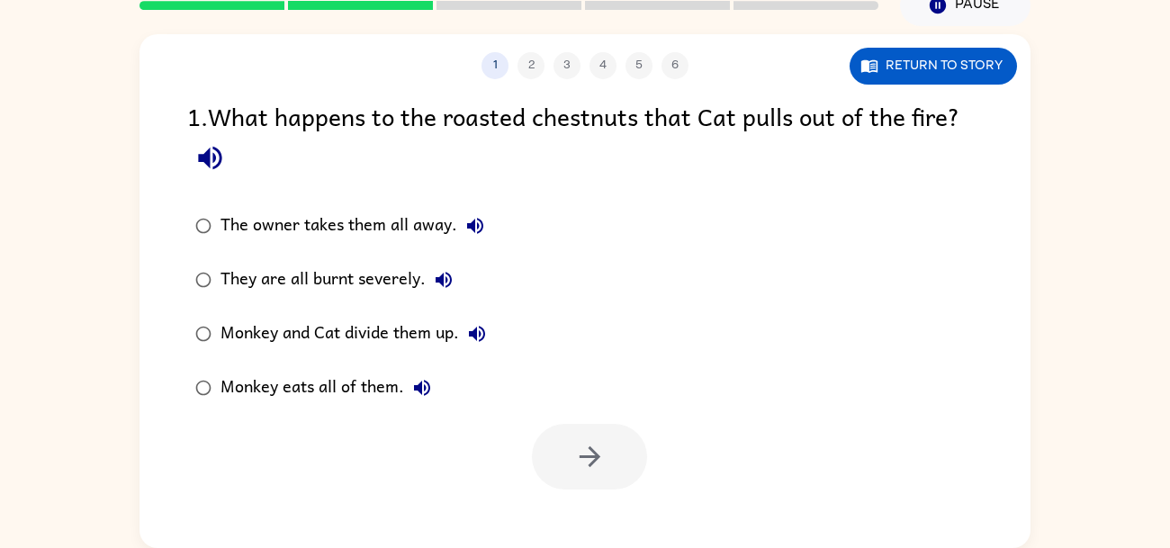
scroll to position [0, 0]
click at [953, 66] on button "Return to story" at bounding box center [933, 66] width 167 height 37
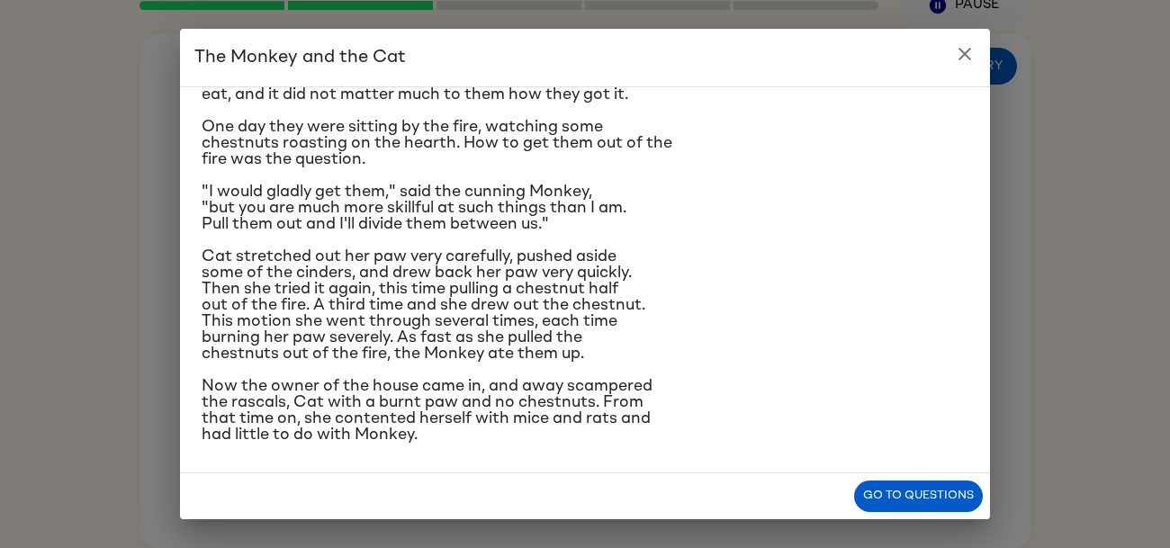
scroll to position [124, 0]
click at [907, 60] on h2 "The Monkey and the Cat" at bounding box center [585, 58] width 810 height 58
click at [898, 69] on h2 "The Monkey and the Cat" at bounding box center [585, 58] width 810 height 58
click at [911, 57] on h2 "The Monkey and the Cat" at bounding box center [585, 58] width 810 height 58
click at [976, 65] on button "close" at bounding box center [965, 54] width 36 height 36
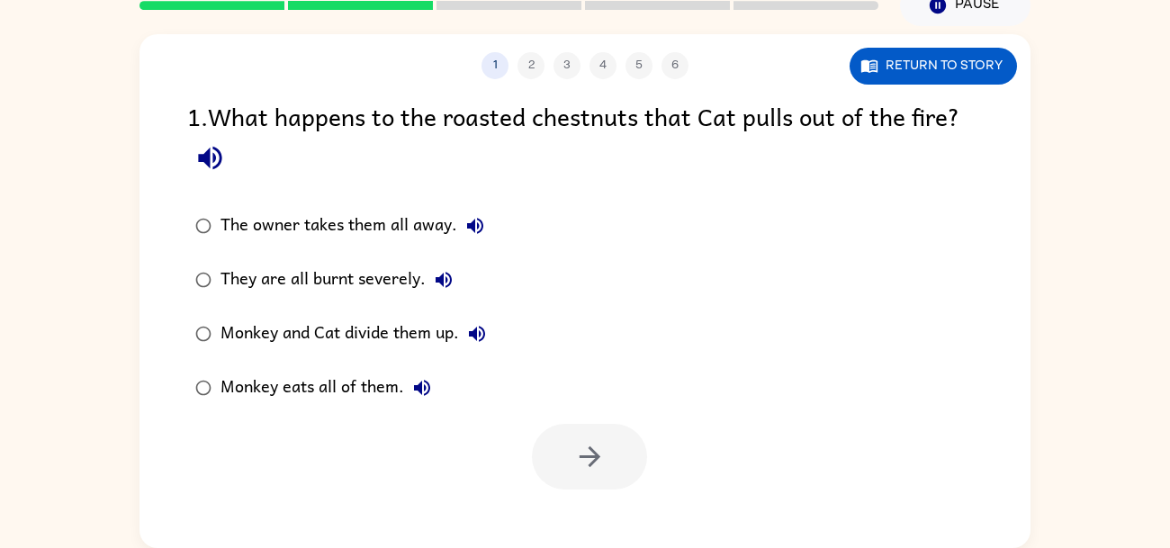
click at [421, 332] on div "Monkey and Cat divide them up." at bounding box center [358, 334] width 275 height 36
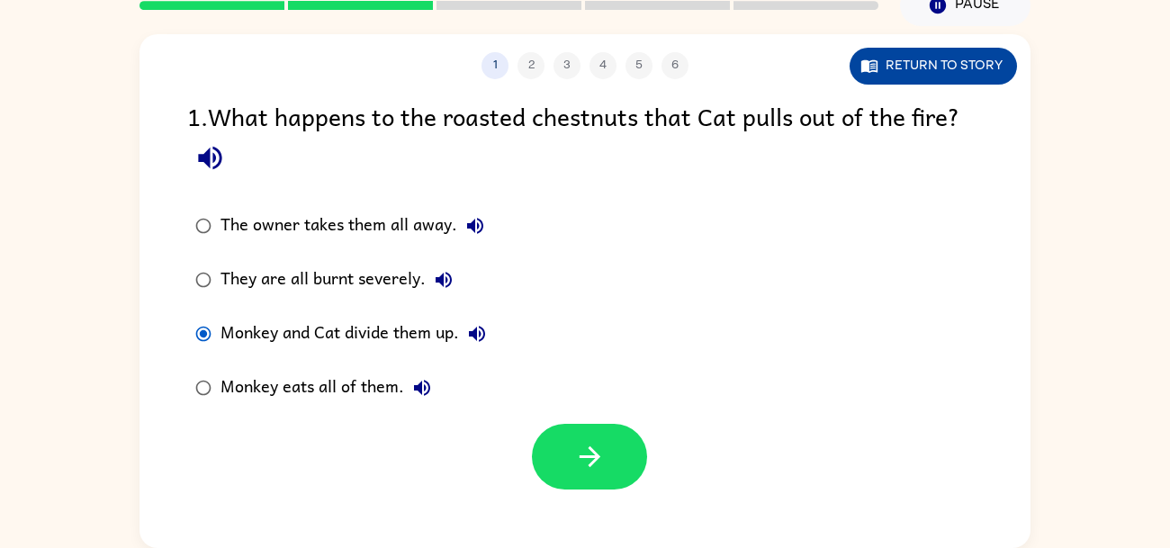
click at [899, 71] on button "Return to story" at bounding box center [933, 66] width 167 height 37
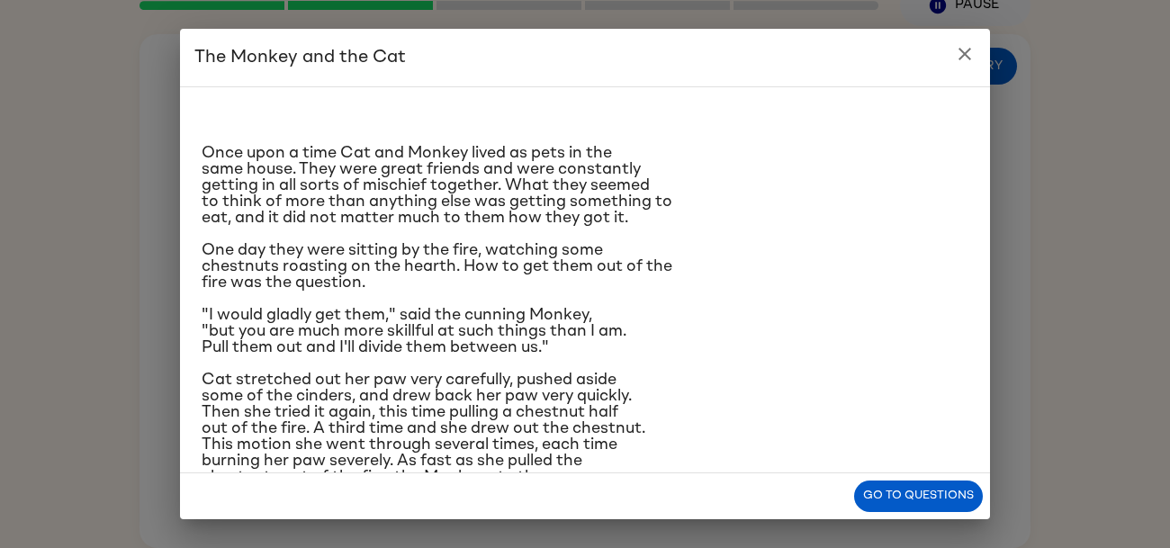
click at [963, 51] on icon "close" at bounding box center [965, 54] width 13 height 13
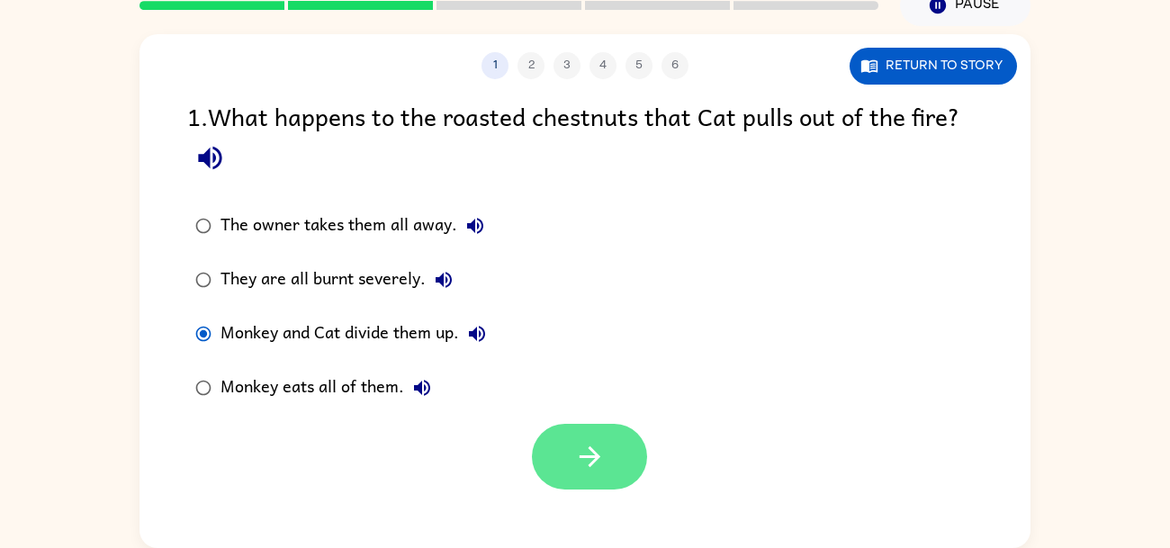
click at [624, 430] on button "button" at bounding box center [589, 457] width 115 height 66
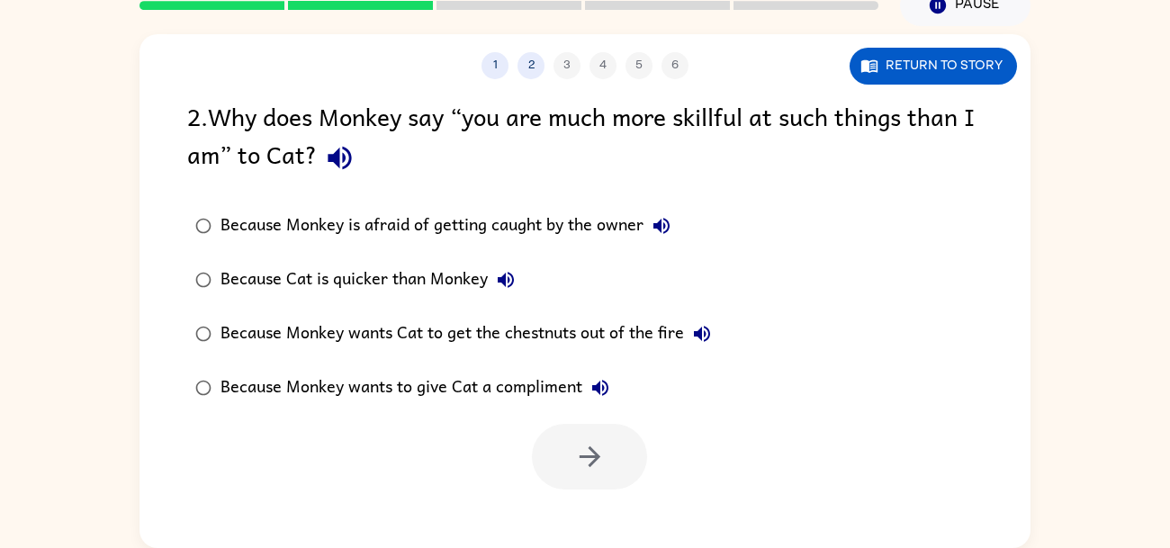
click at [488, 272] on div "Because Cat is quicker than Monkey" at bounding box center [372, 280] width 303 height 36
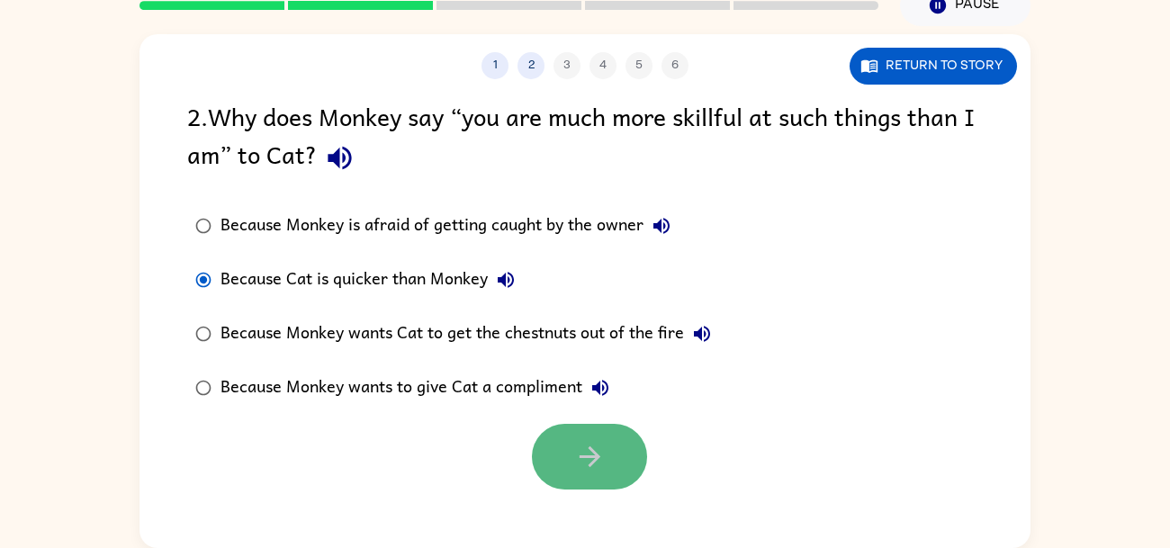
click at [571, 436] on button "button" at bounding box center [589, 457] width 115 height 66
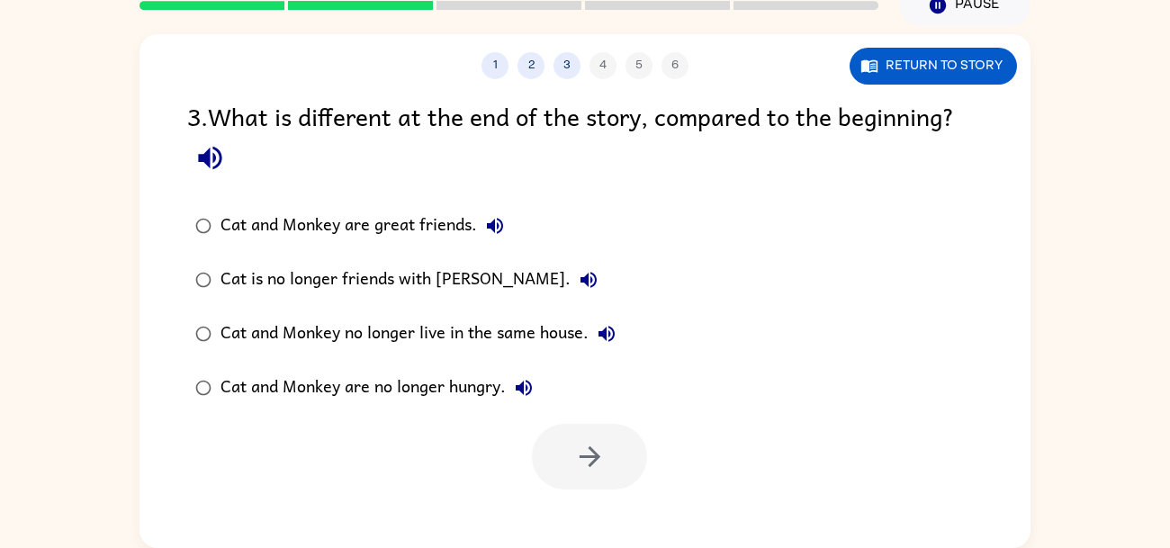
click at [572, 447] on div at bounding box center [589, 457] width 115 height 66
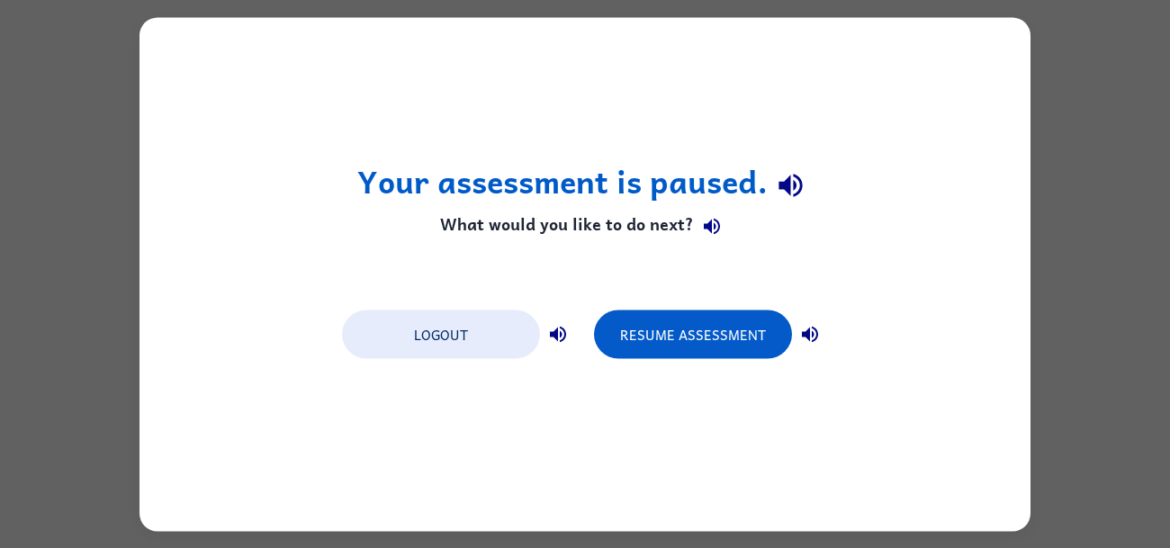
scroll to position [0, 0]
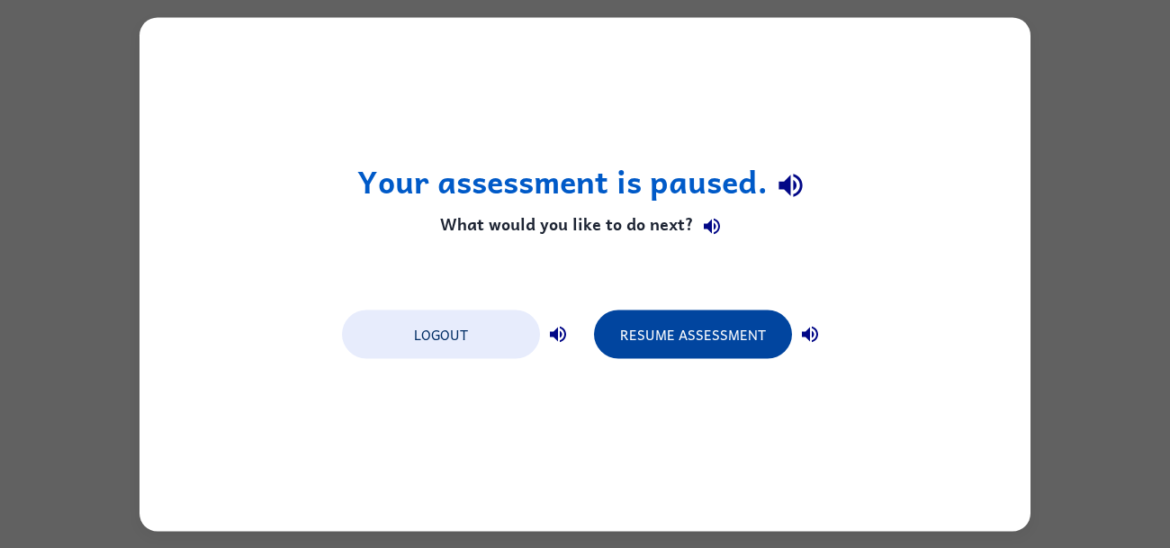
click at [699, 317] on button "Resume Assessment" at bounding box center [693, 334] width 198 height 49
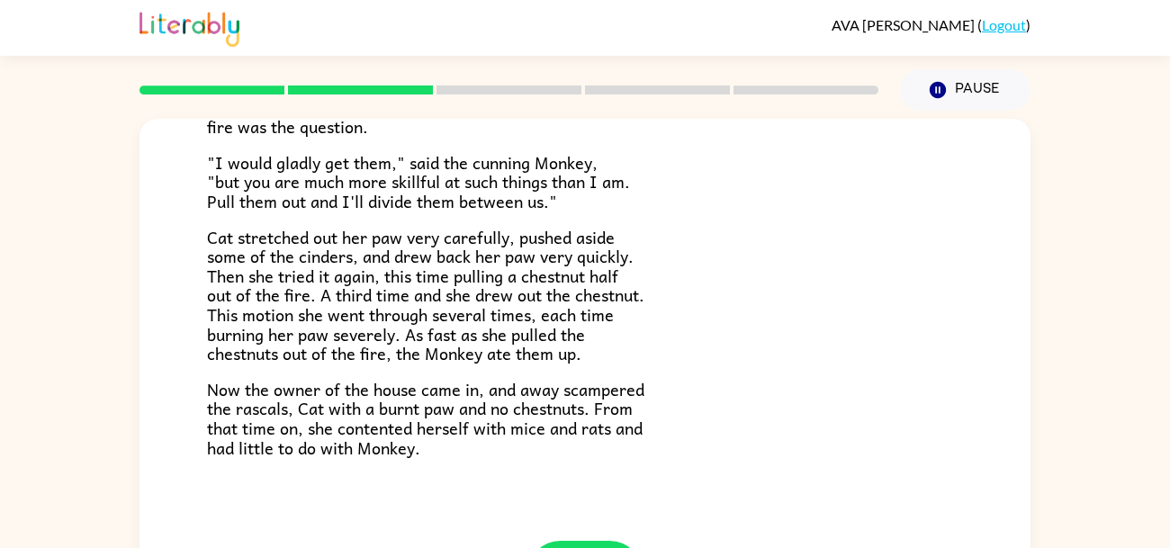
scroll to position [86, 0]
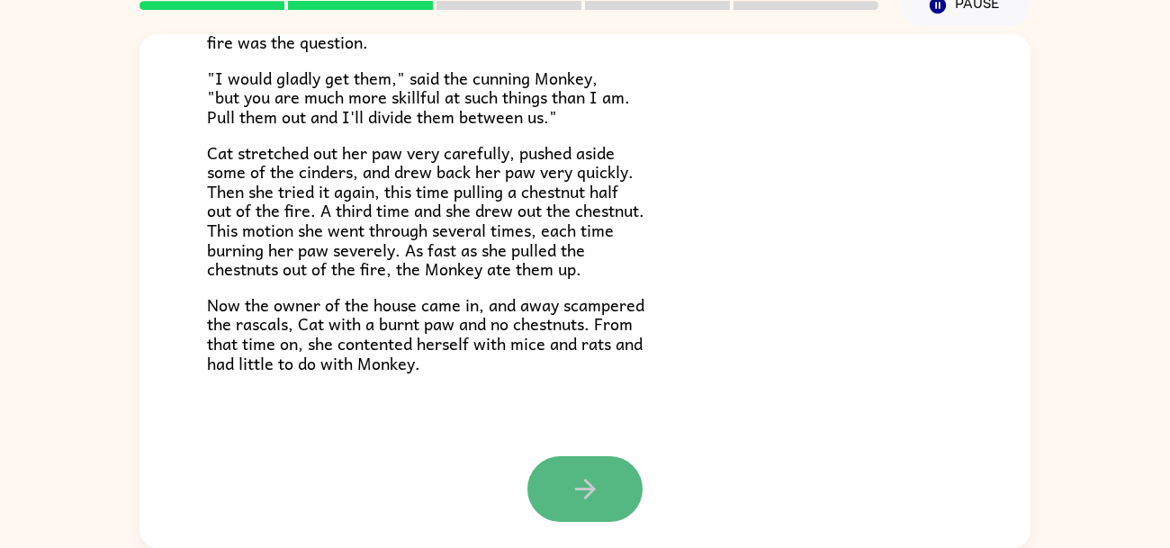
click at [611, 503] on button "button" at bounding box center [585, 489] width 115 height 66
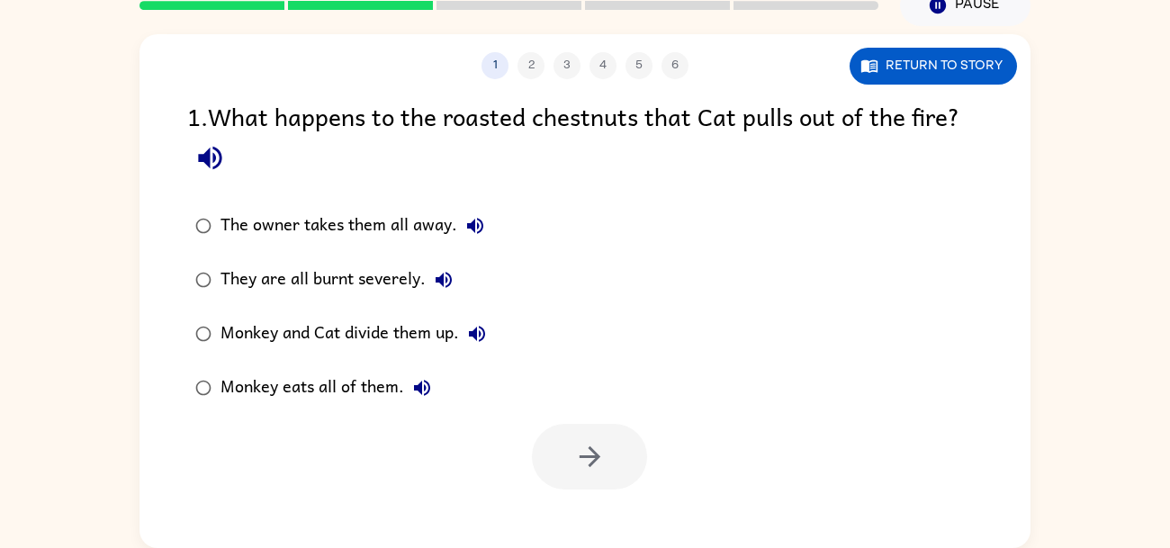
click at [387, 336] on div "Monkey and Cat divide them up." at bounding box center [358, 334] width 275 height 36
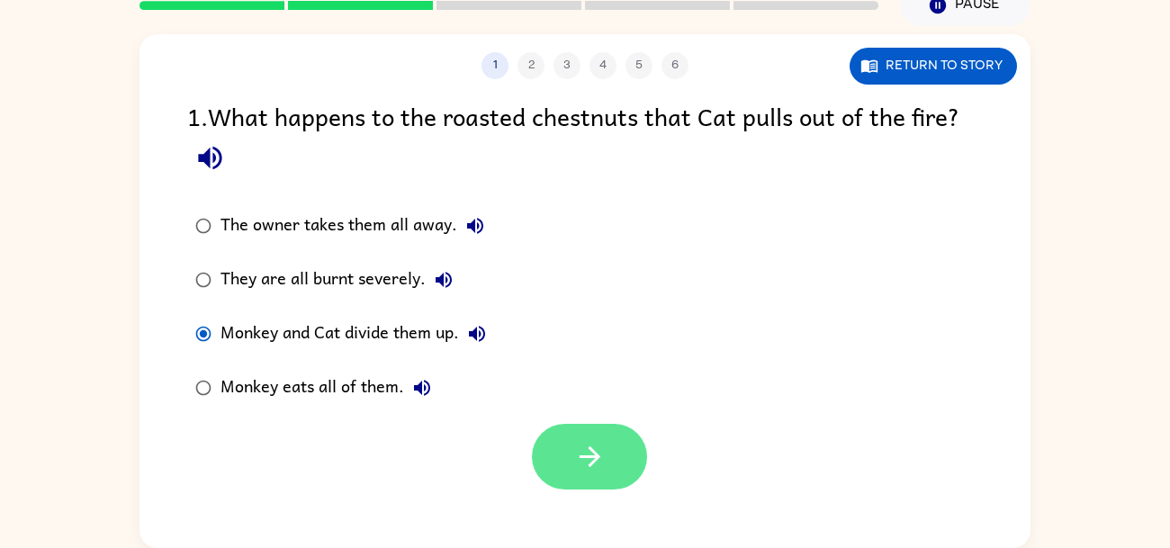
click at [570, 467] on button "button" at bounding box center [589, 457] width 115 height 66
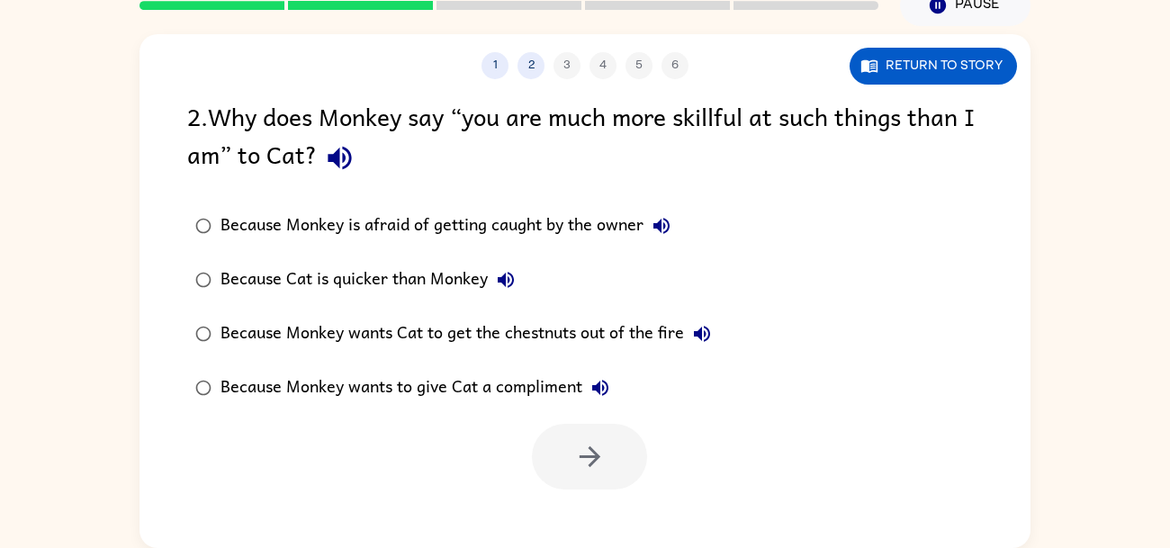
click at [470, 279] on div "Because Cat is quicker than Monkey" at bounding box center [372, 280] width 303 height 36
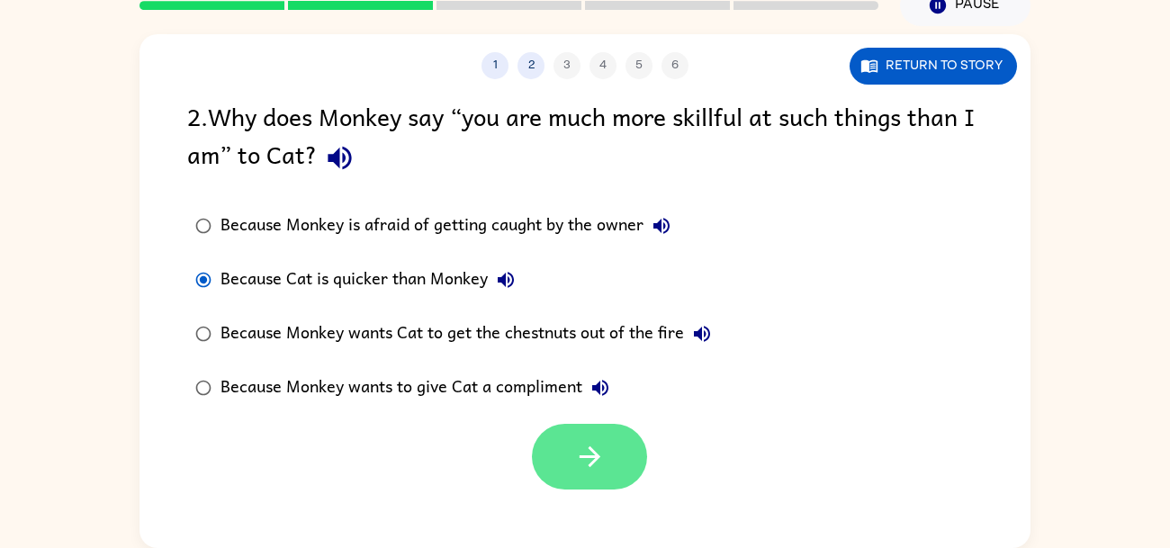
click at [570, 424] on button "button" at bounding box center [589, 457] width 115 height 66
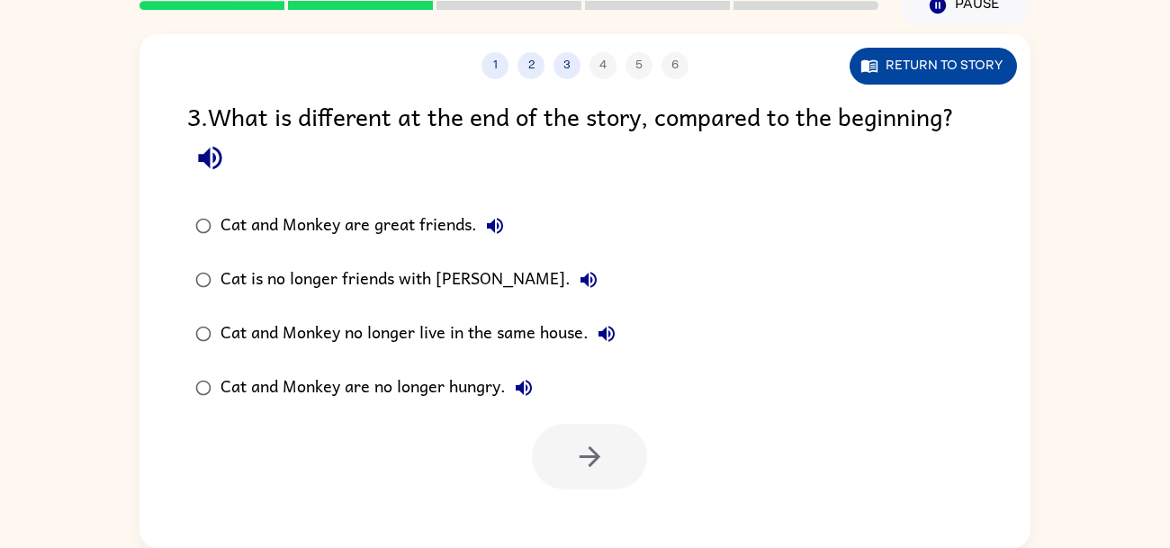
click at [925, 62] on button "Return to story" at bounding box center [933, 66] width 167 height 37
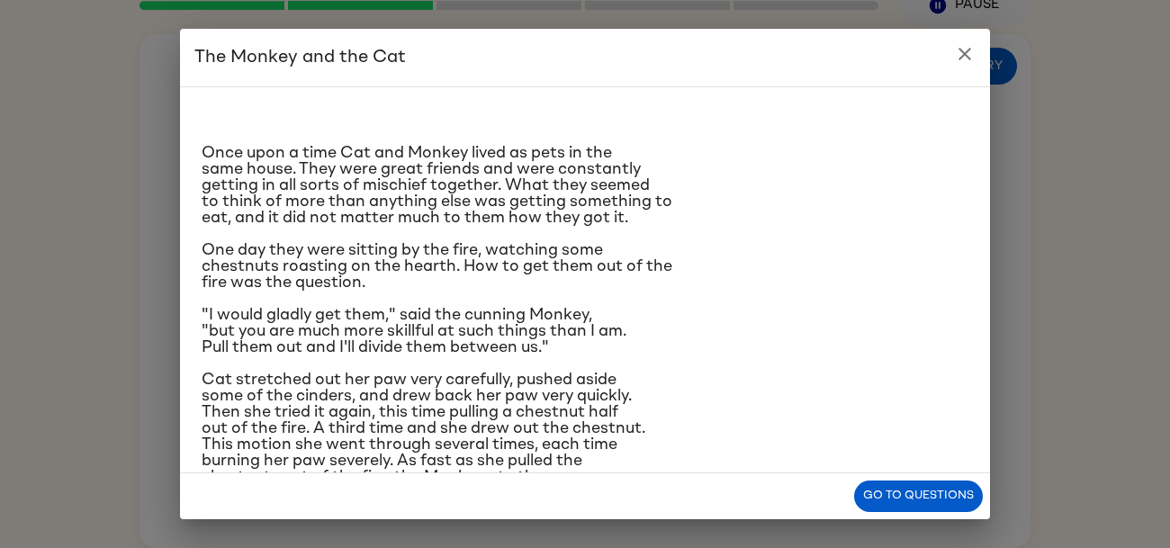
click at [976, 53] on button "close" at bounding box center [965, 54] width 36 height 36
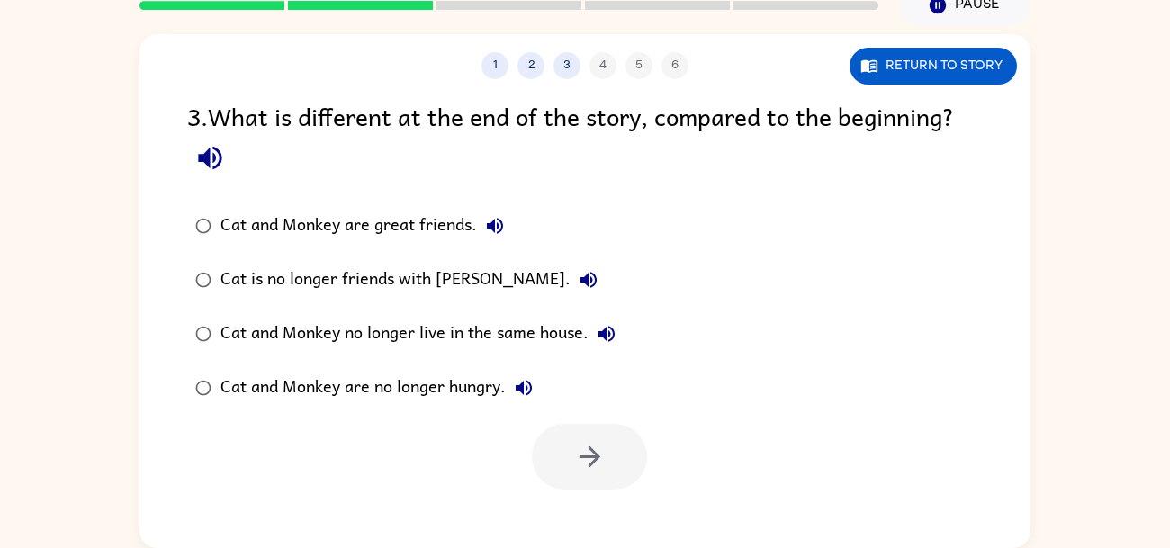
click at [444, 220] on div "Cat and Monkey are great friends." at bounding box center [367, 226] width 293 height 36
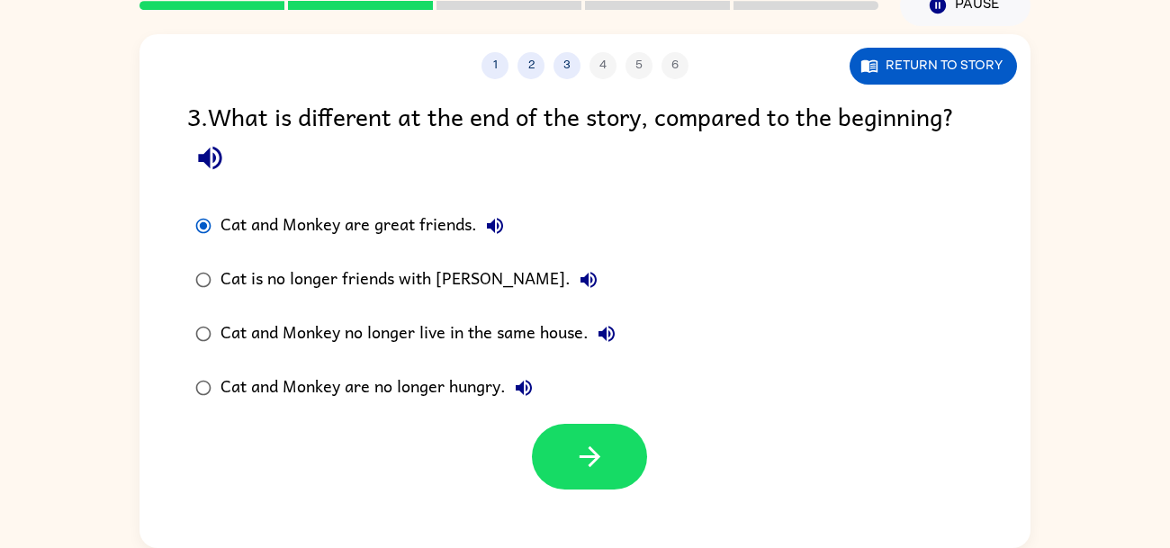
click at [438, 350] on div "Cat and Monkey no longer live in the same house." at bounding box center [423, 334] width 404 height 36
click at [436, 386] on div "Cat and Monkey are no longer hungry." at bounding box center [381, 388] width 321 height 36
click at [532, 325] on div "Cat and Monkey no longer live in the same house." at bounding box center [423, 334] width 404 height 36
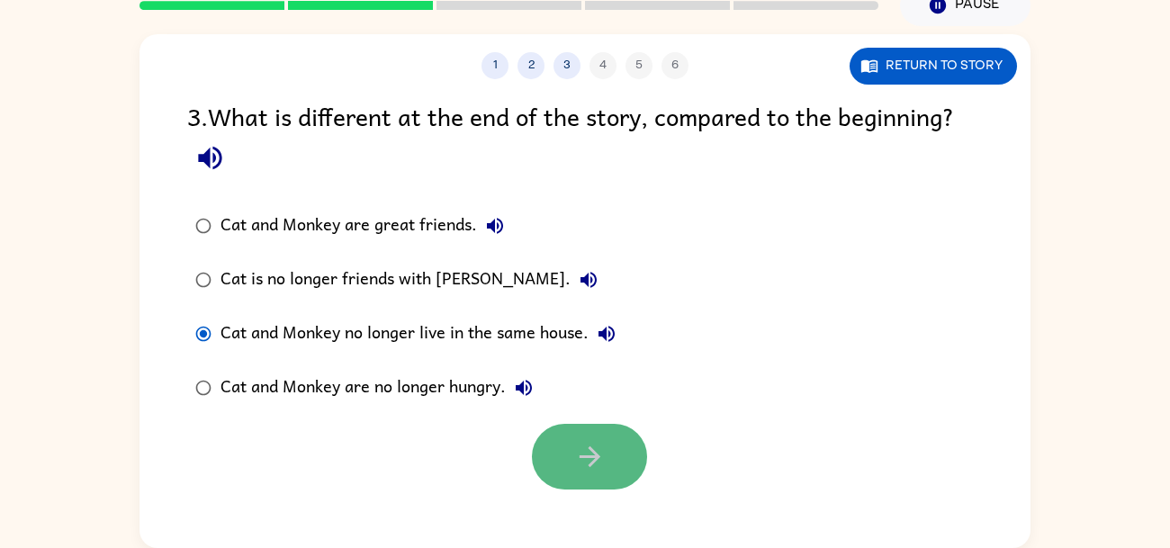
click at [593, 458] on icon "button" at bounding box center [590, 457] width 32 height 32
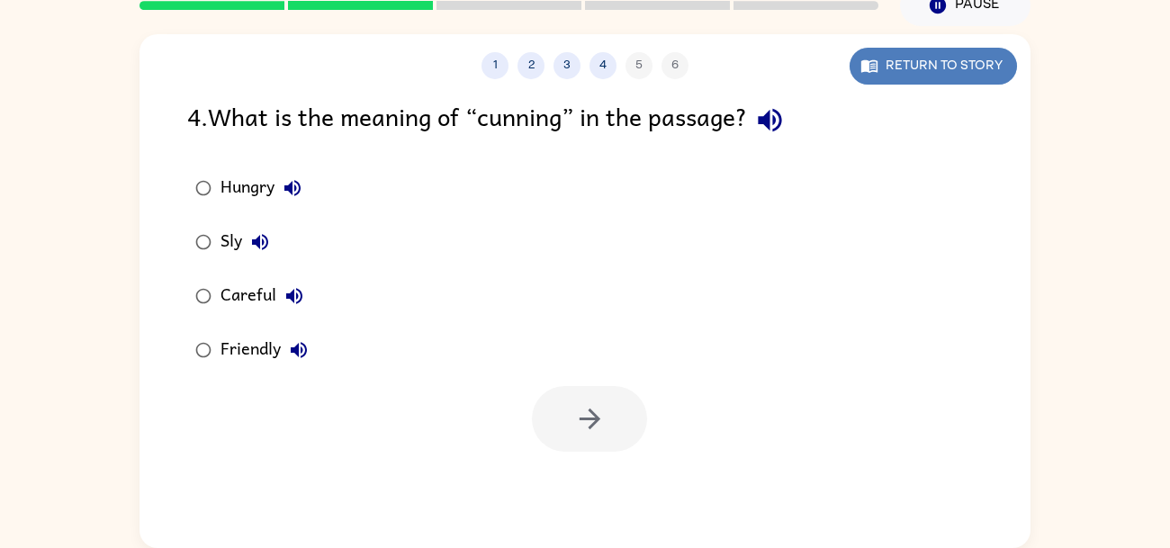
click at [925, 68] on button "Return to story" at bounding box center [933, 66] width 167 height 37
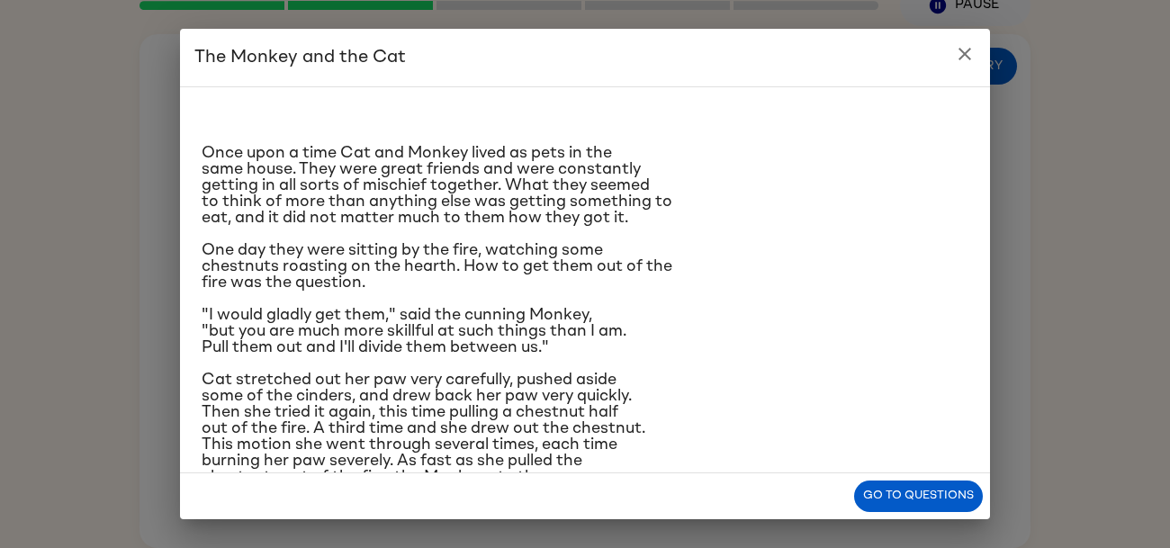
click at [974, 56] on icon "close" at bounding box center [965, 54] width 22 height 22
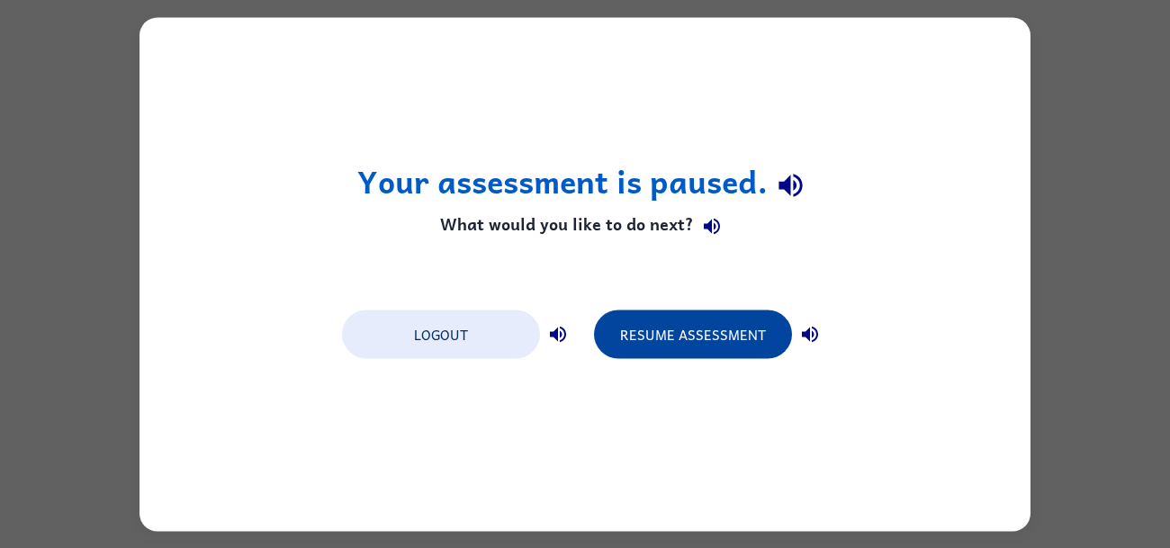
click at [704, 332] on button "Resume Assessment" at bounding box center [693, 334] width 198 height 49
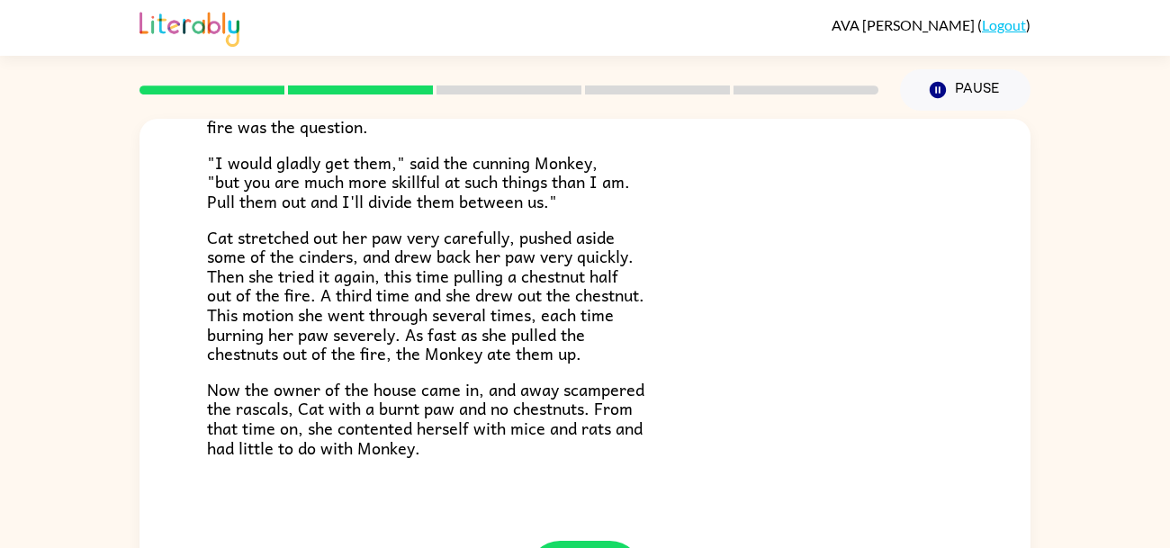
scroll to position [86, 0]
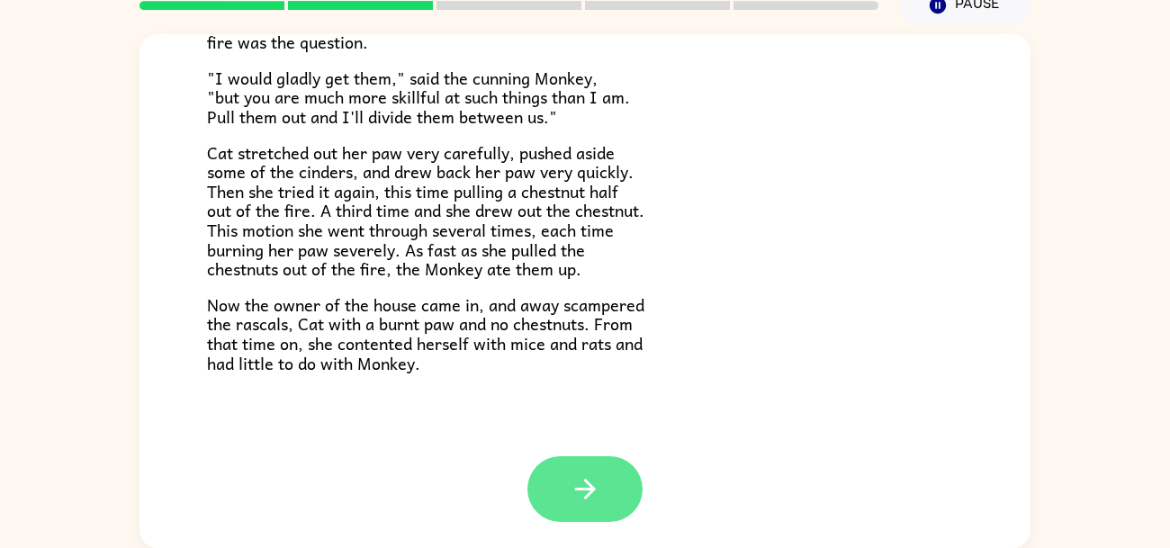
click at [597, 501] on icon "button" at bounding box center [586, 490] width 32 height 32
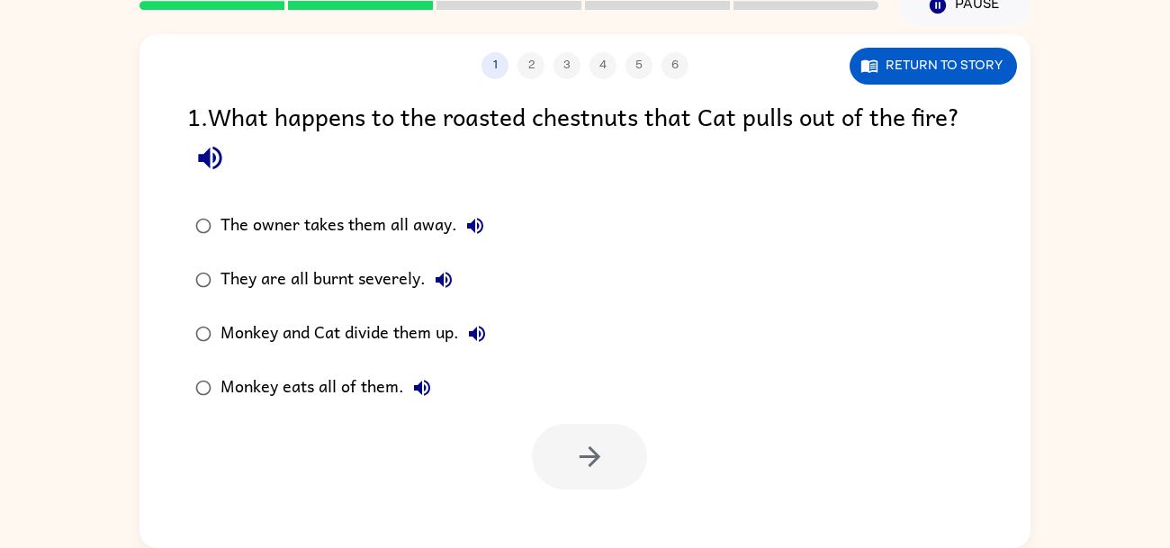
scroll to position [0, 0]
click at [338, 337] on div "Monkey and Cat divide them up." at bounding box center [358, 334] width 275 height 36
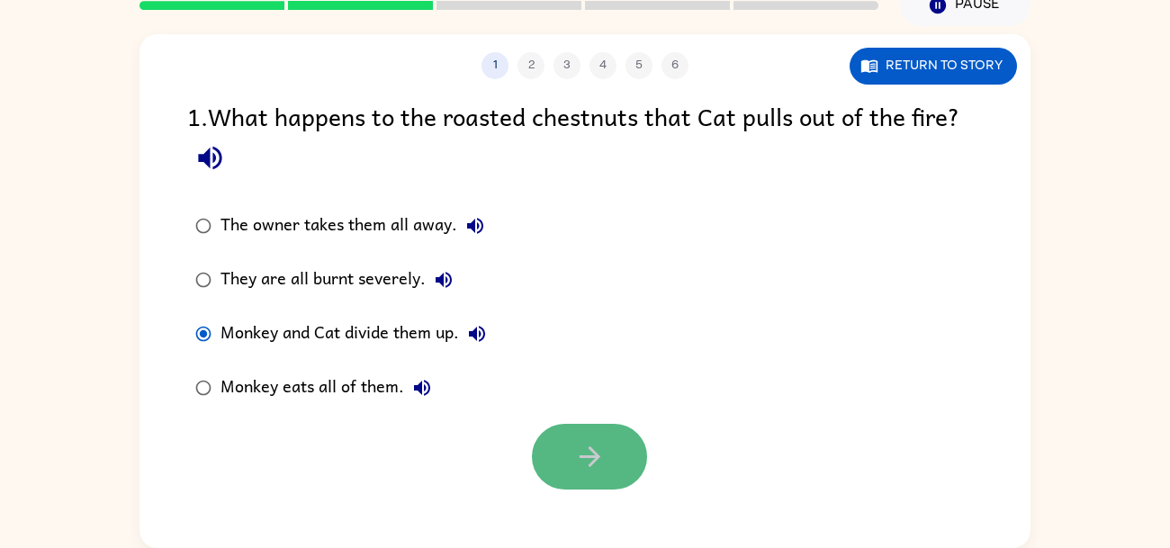
click at [547, 440] on button "button" at bounding box center [589, 457] width 115 height 66
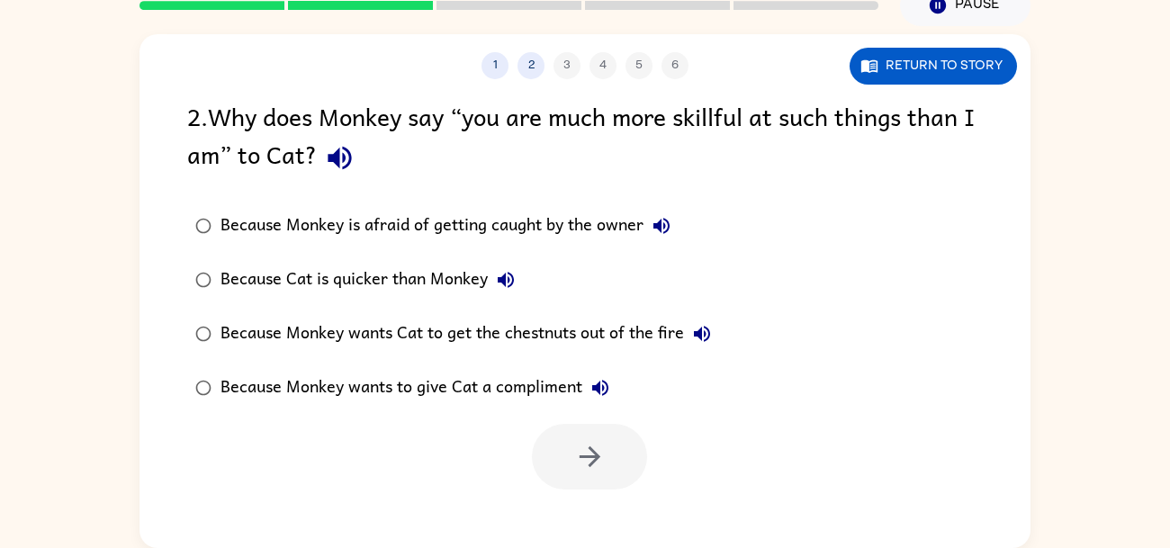
click at [452, 267] on div "Because Cat is quicker than Monkey" at bounding box center [372, 280] width 303 height 36
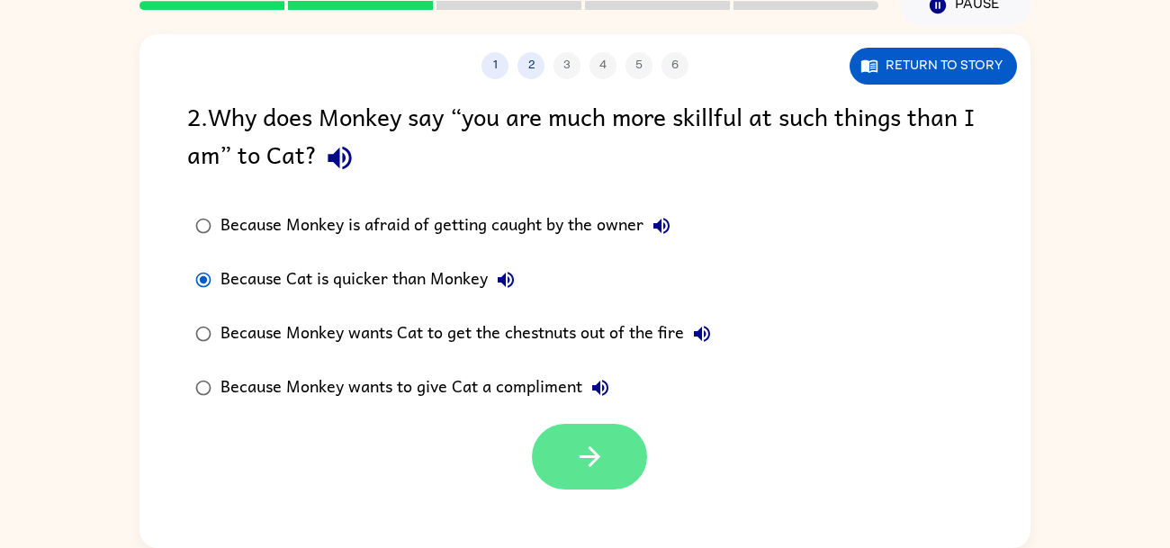
click at [625, 438] on button "button" at bounding box center [589, 457] width 115 height 66
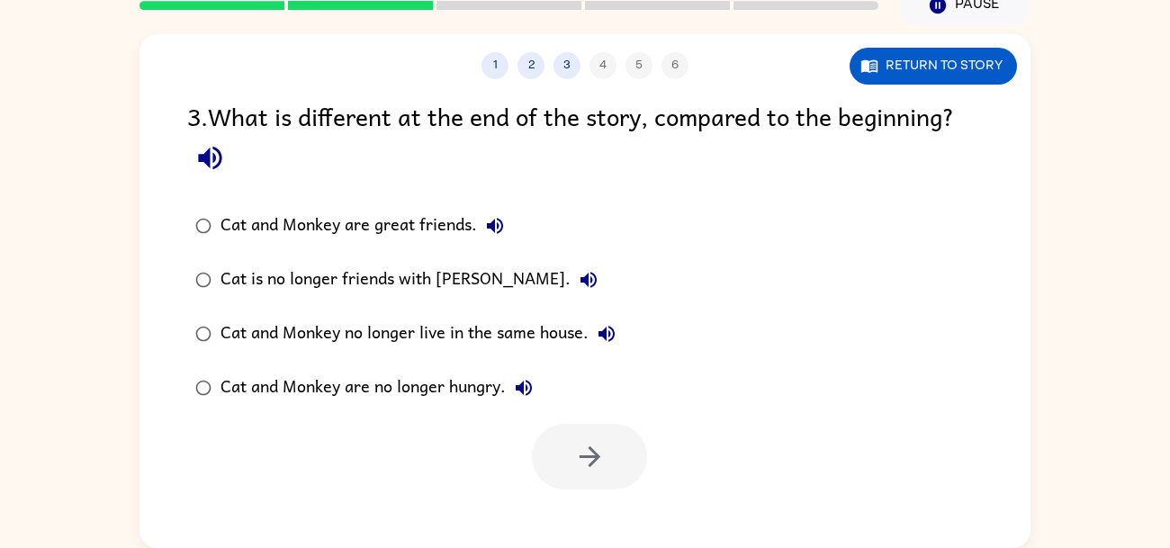
click at [461, 327] on div "Cat and Monkey no longer live in the same house." at bounding box center [423, 334] width 404 height 36
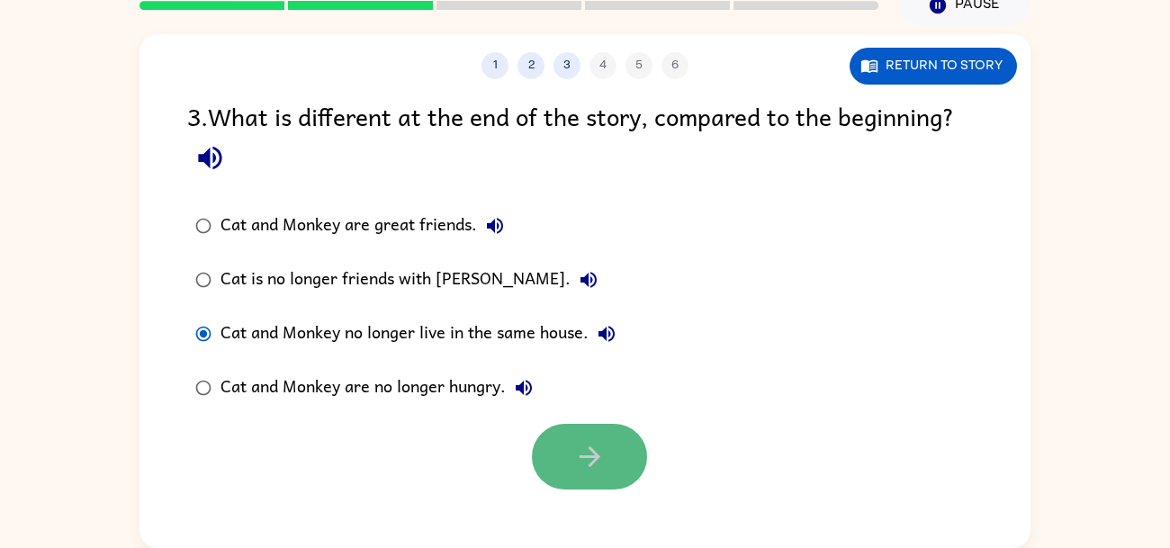
click at [604, 475] on button "button" at bounding box center [589, 457] width 115 height 66
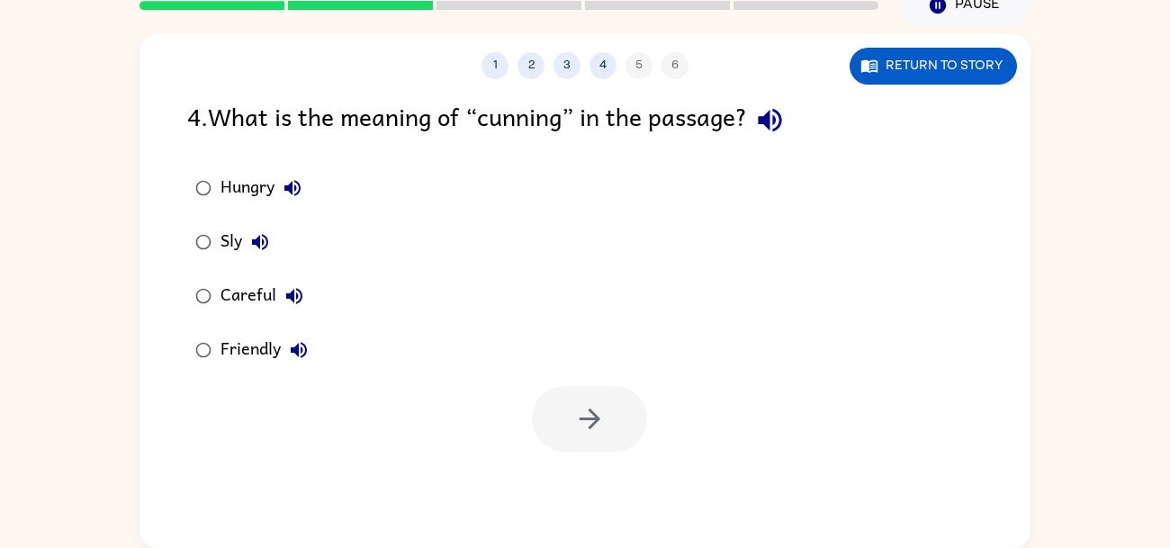
click at [263, 287] on div "Careful" at bounding box center [267, 296] width 92 height 36
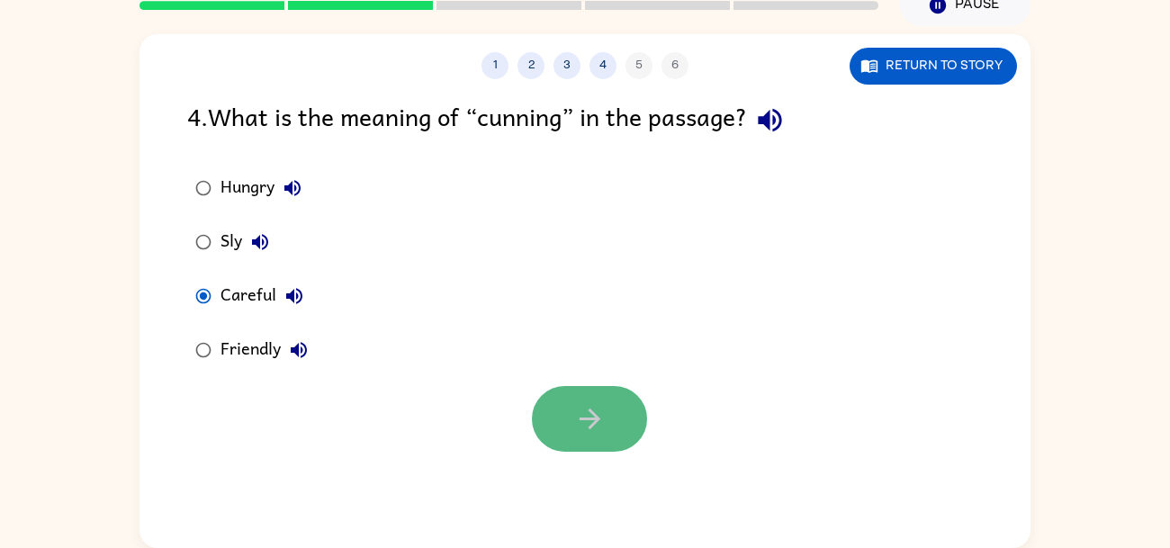
click at [618, 426] on button "button" at bounding box center [589, 419] width 115 height 66
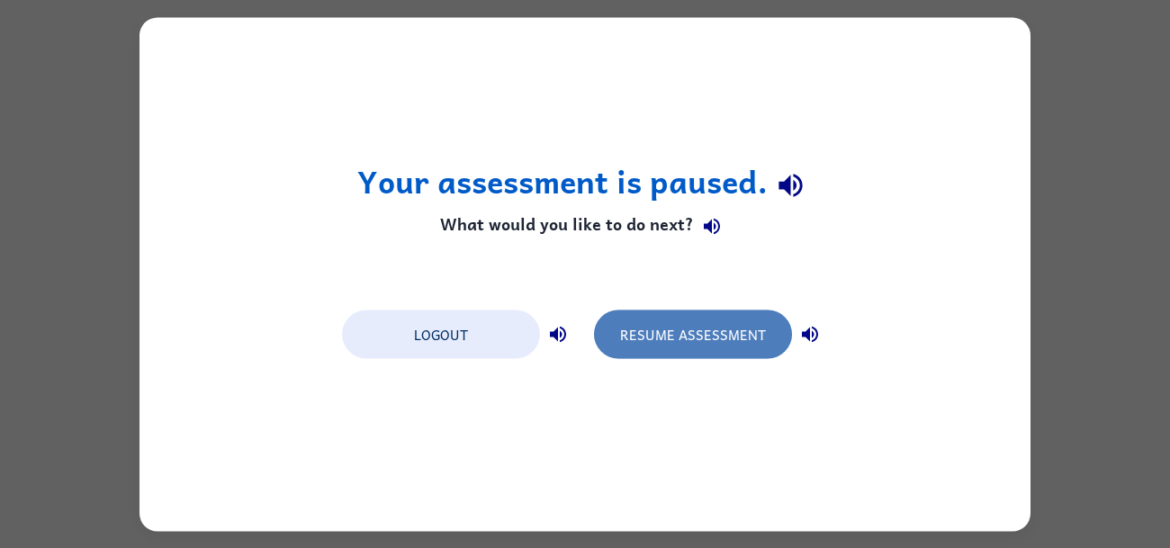
click at [746, 339] on button "Resume Assessment" at bounding box center [693, 334] width 198 height 49
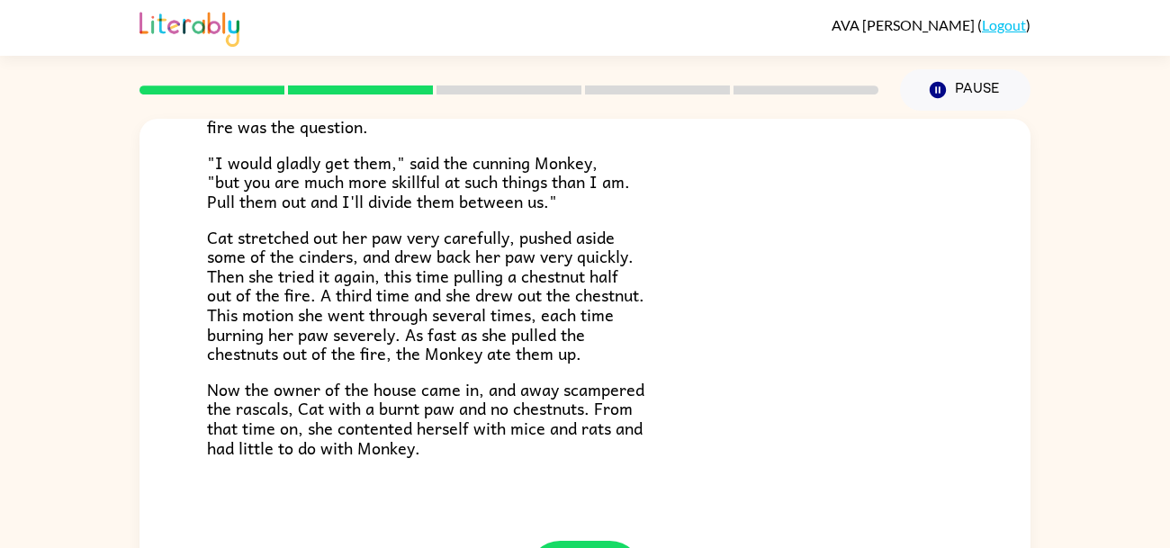
scroll to position [86, 0]
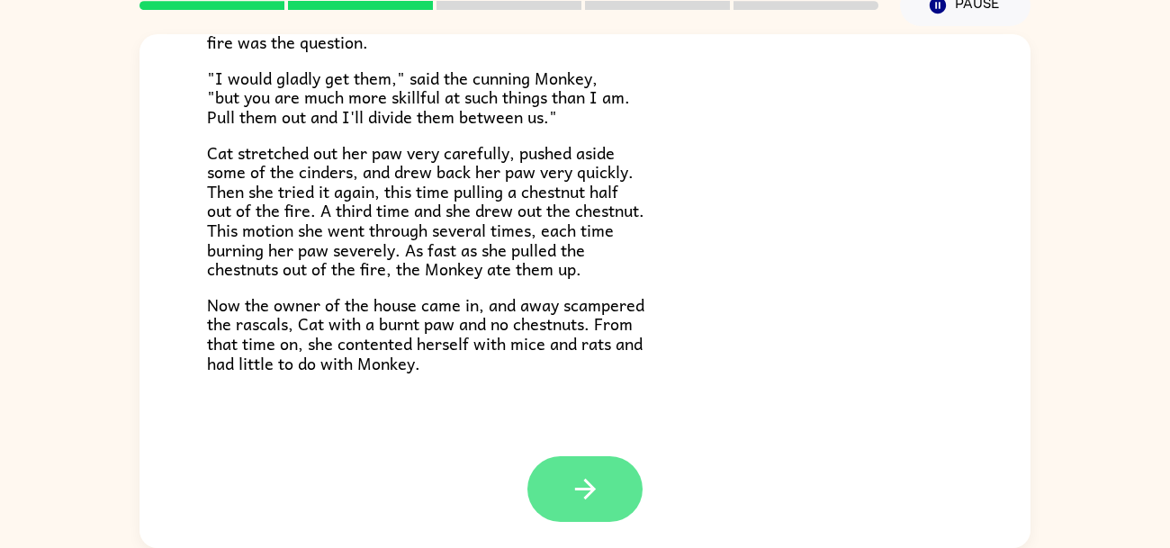
click at [570, 480] on icon "button" at bounding box center [586, 490] width 32 height 32
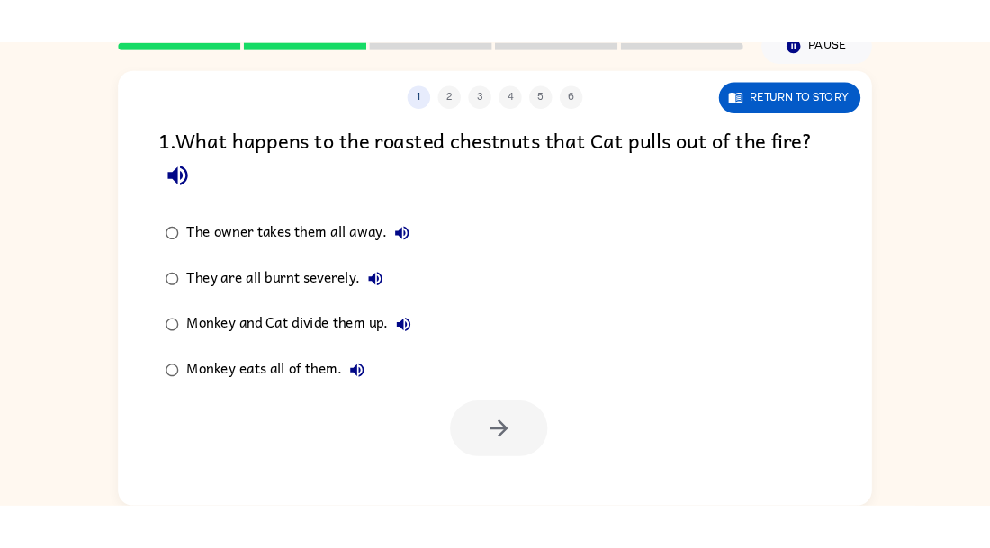
scroll to position [0, 0]
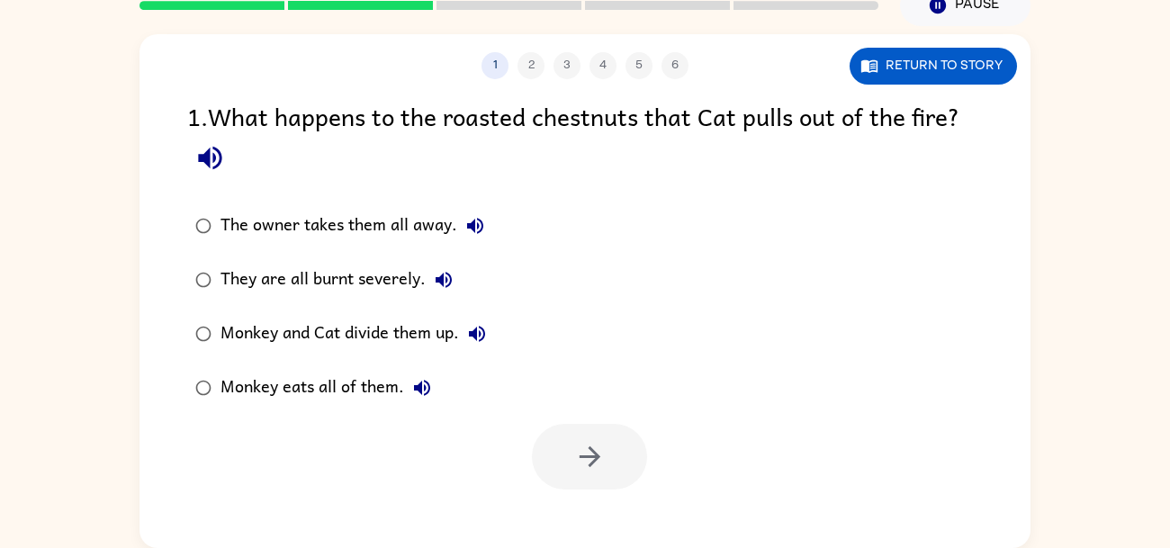
click at [453, 347] on div "Monkey and Cat divide them up." at bounding box center [358, 334] width 275 height 36
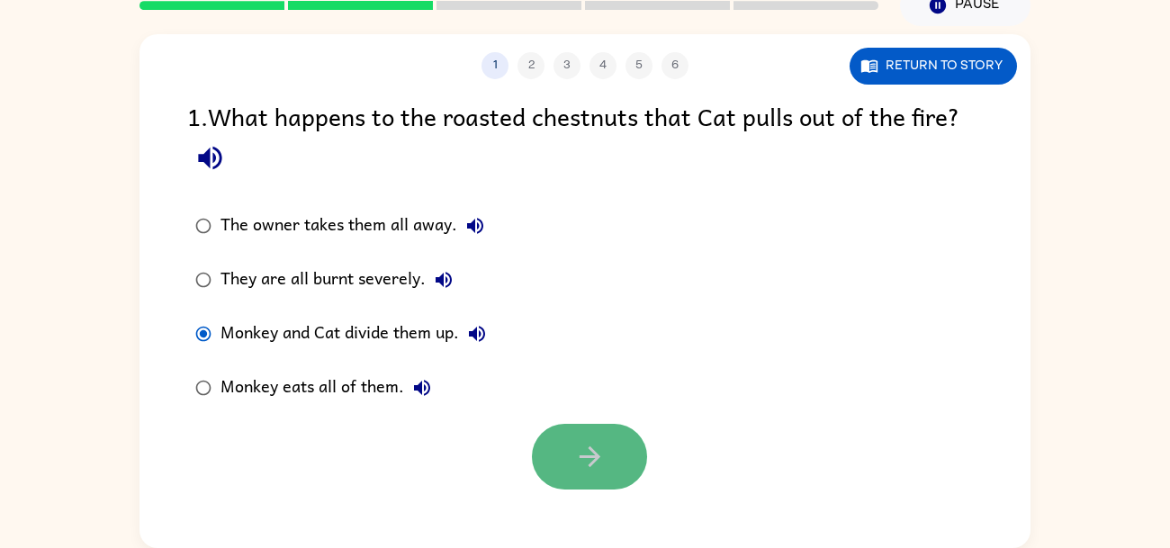
click at [572, 441] on button "button" at bounding box center [589, 457] width 115 height 66
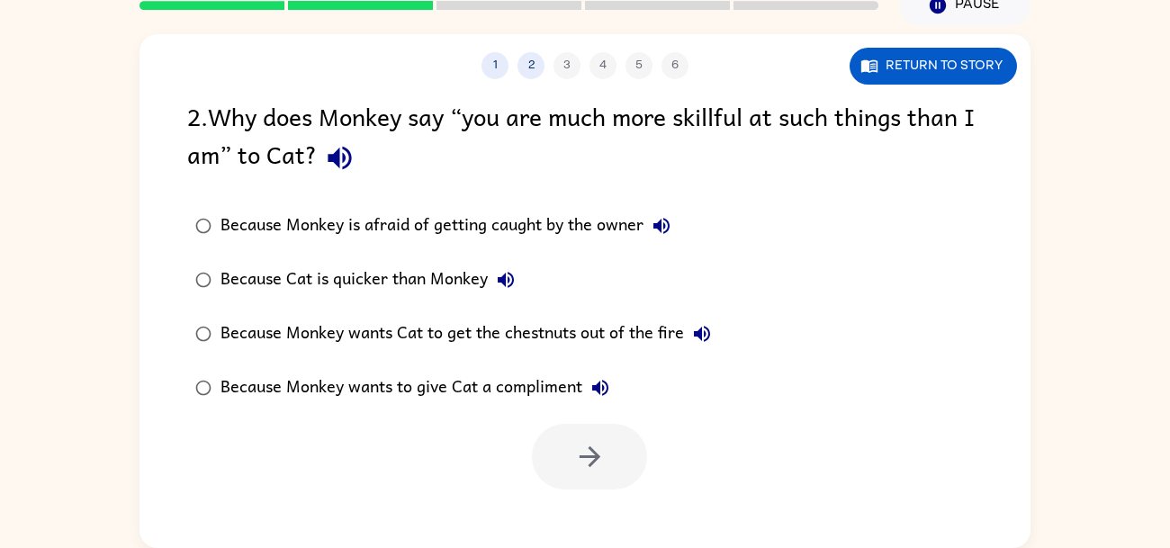
click at [399, 253] on label "Because Cat is quicker than Monkey" at bounding box center [453, 280] width 552 height 54
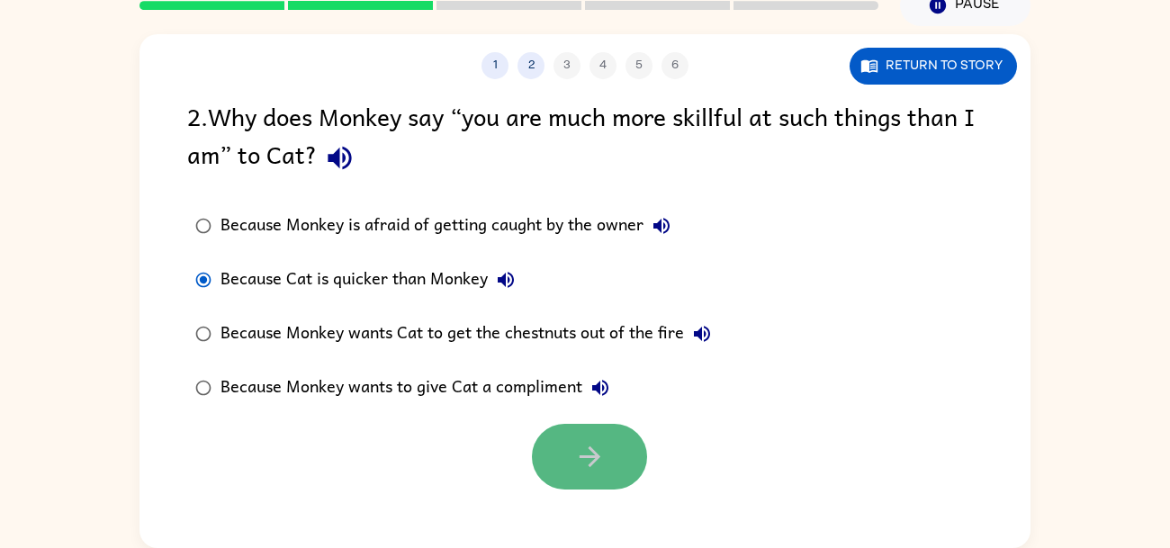
click at [592, 430] on button "button" at bounding box center [589, 457] width 115 height 66
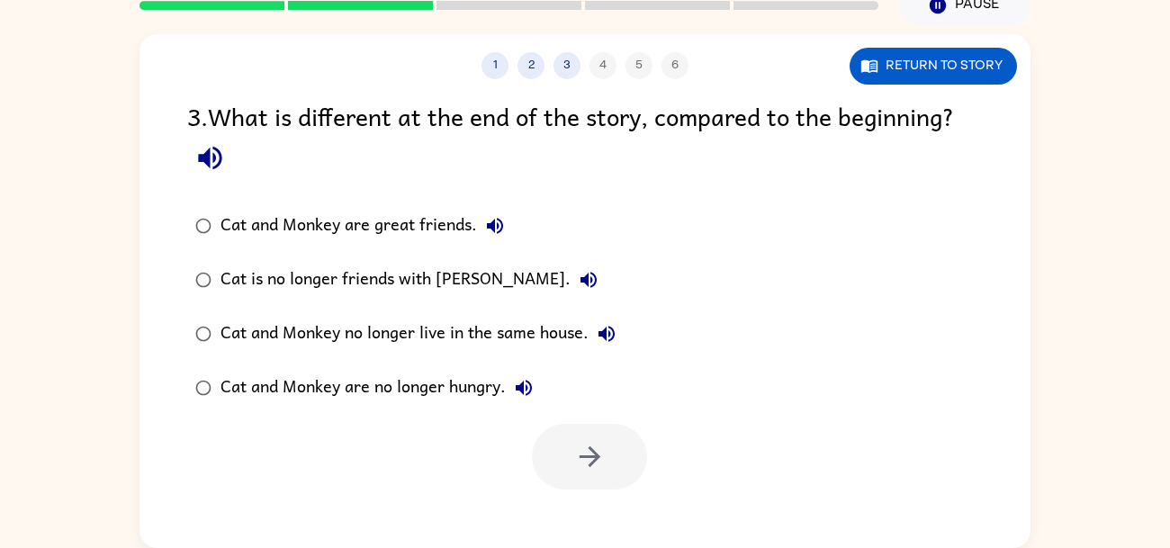
click at [555, 332] on div "Cat and Monkey no longer live in the same house." at bounding box center [423, 334] width 404 height 36
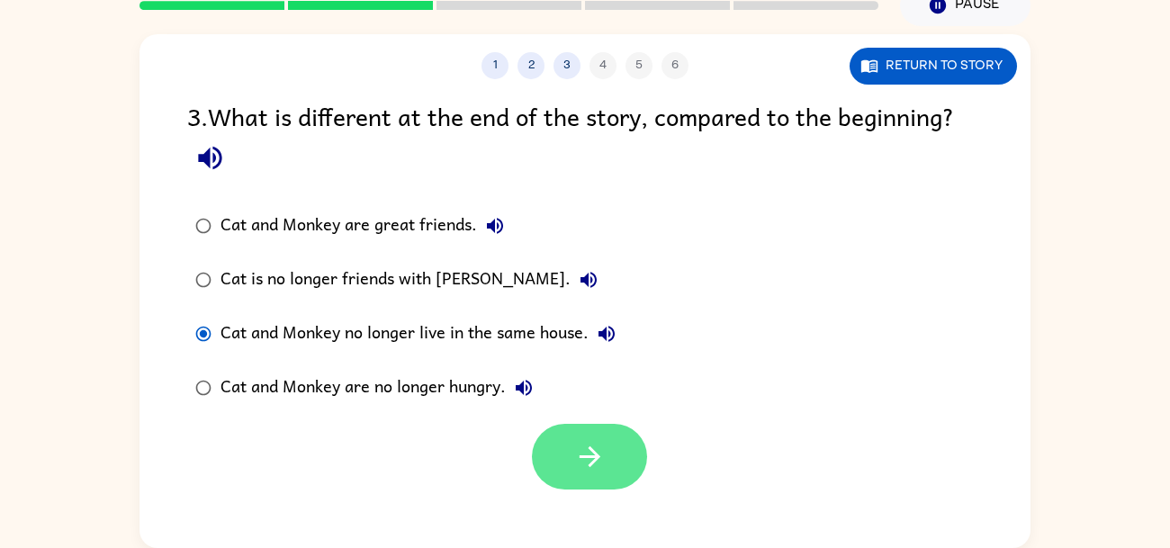
click at [586, 436] on button "button" at bounding box center [589, 457] width 115 height 66
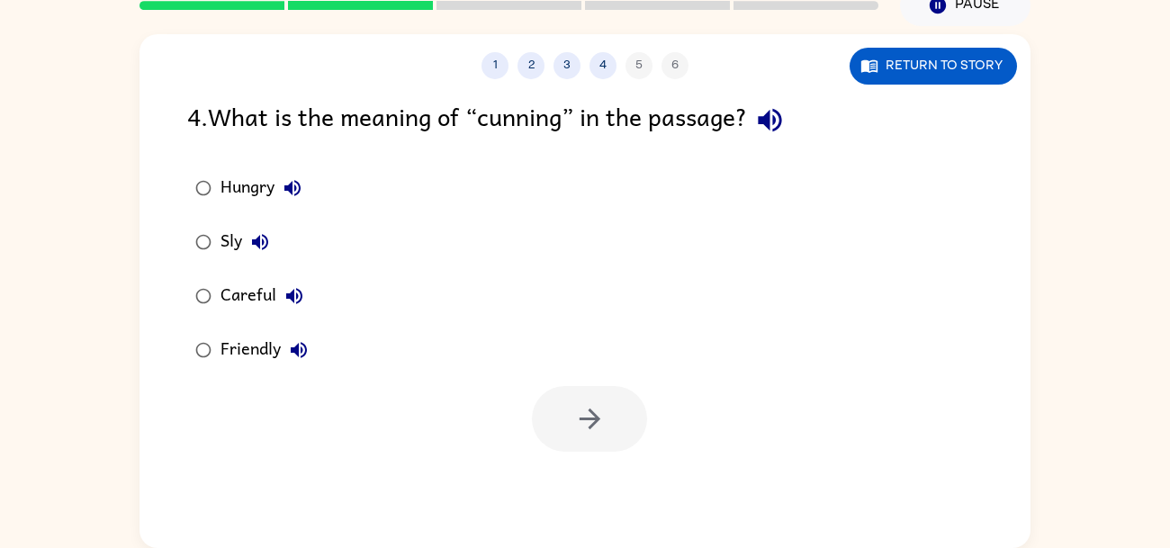
click at [454, 280] on div "Hungry Sly Careful Friendly" at bounding box center [608, 269] width 843 height 216
click at [430, 293] on div "Hungry Sly Careful Friendly" at bounding box center [608, 269] width 843 height 216
click at [253, 288] on div "Careful" at bounding box center [267, 296] width 92 height 36
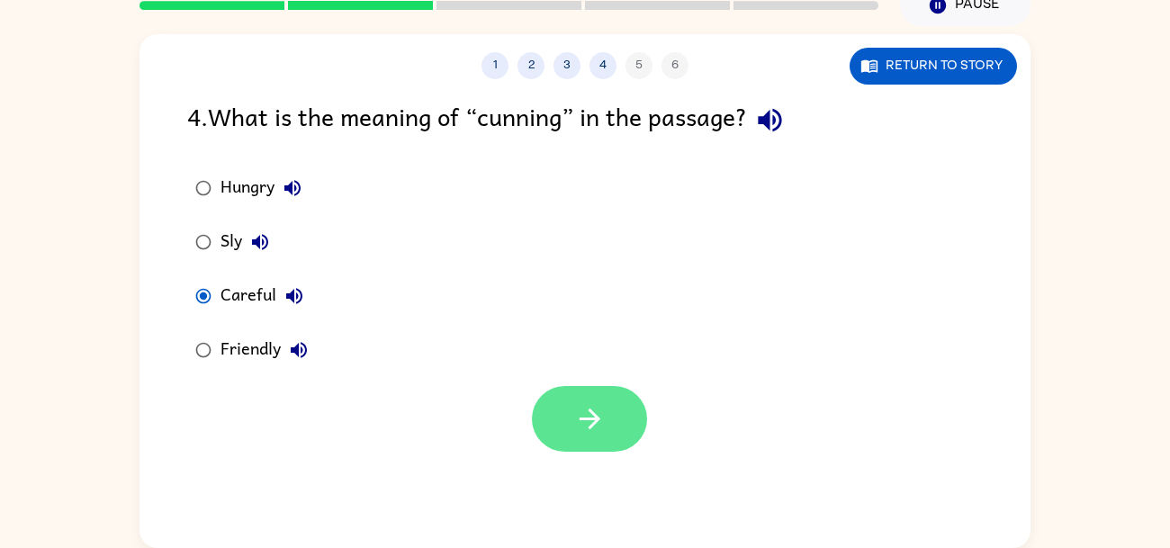
click at [601, 410] on icon "button" at bounding box center [590, 419] width 32 height 32
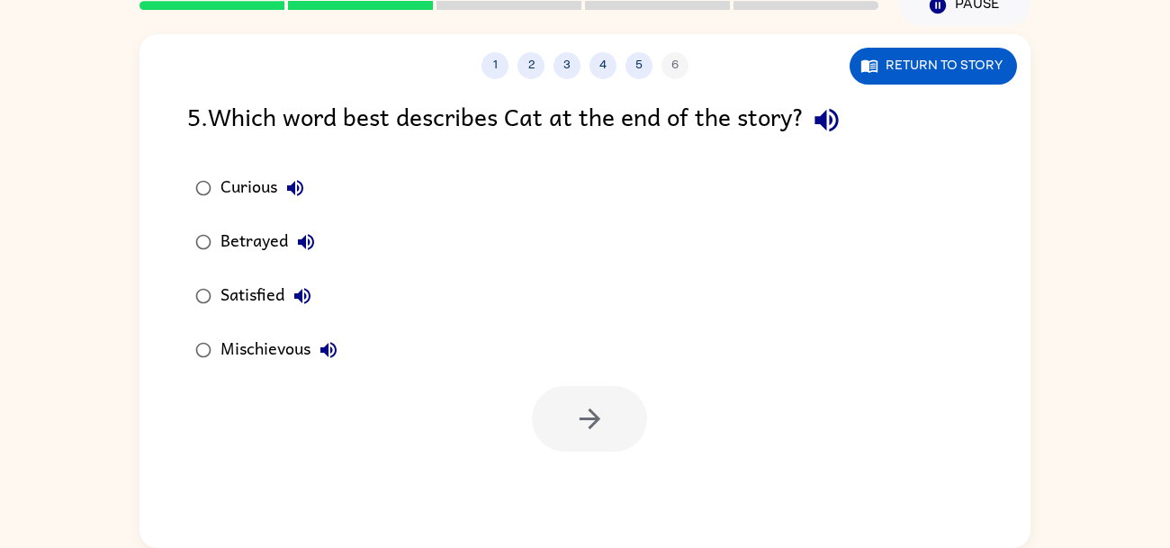
click at [331, 242] on label "Betrayed" at bounding box center [266, 242] width 178 height 54
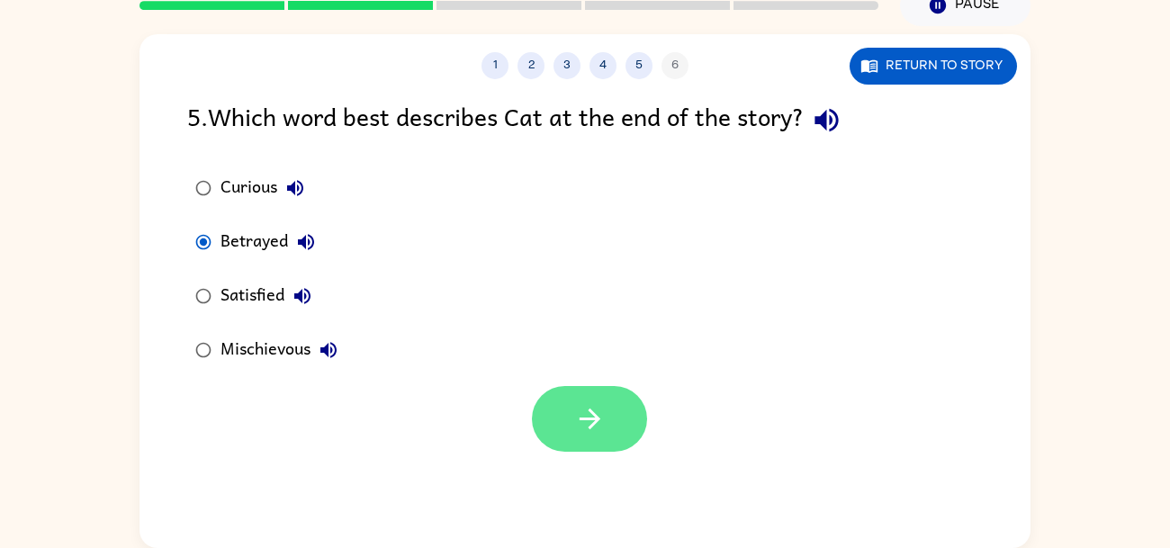
click at [618, 422] on button "button" at bounding box center [589, 419] width 115 height 66
